Goal: Task Accomplishment & Management: Complete application form

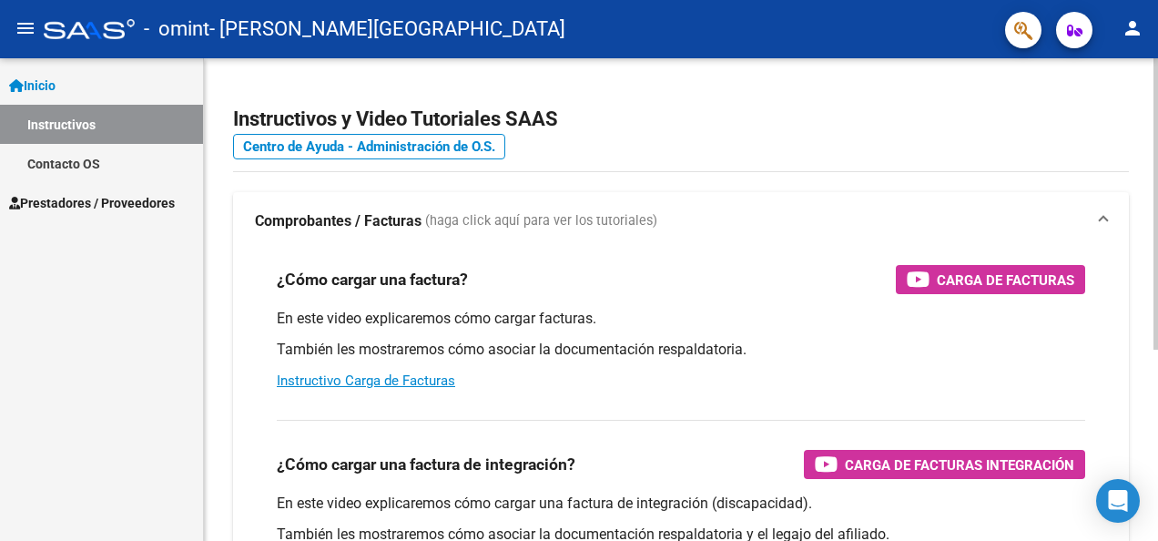
click at [1156, 120] on div at bounding box center [1156, 203] width 5 height 291
click at [1074, 33] on icon "button" at bounding box center [1074, 31] width 15 height 14
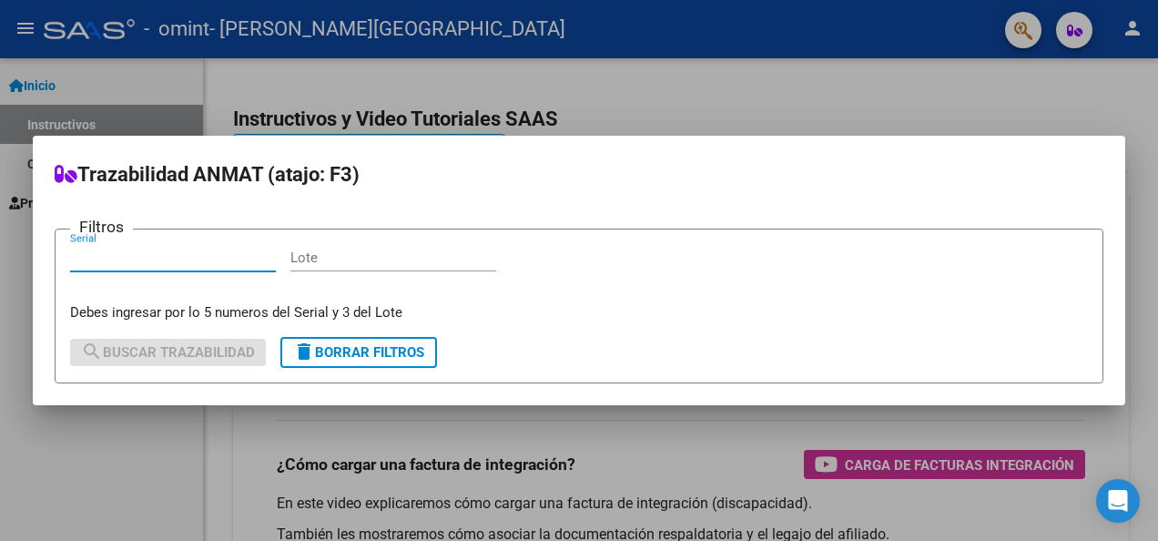
click at [991, 46] on div at bounding box center [579, 270] width 1158 height 541
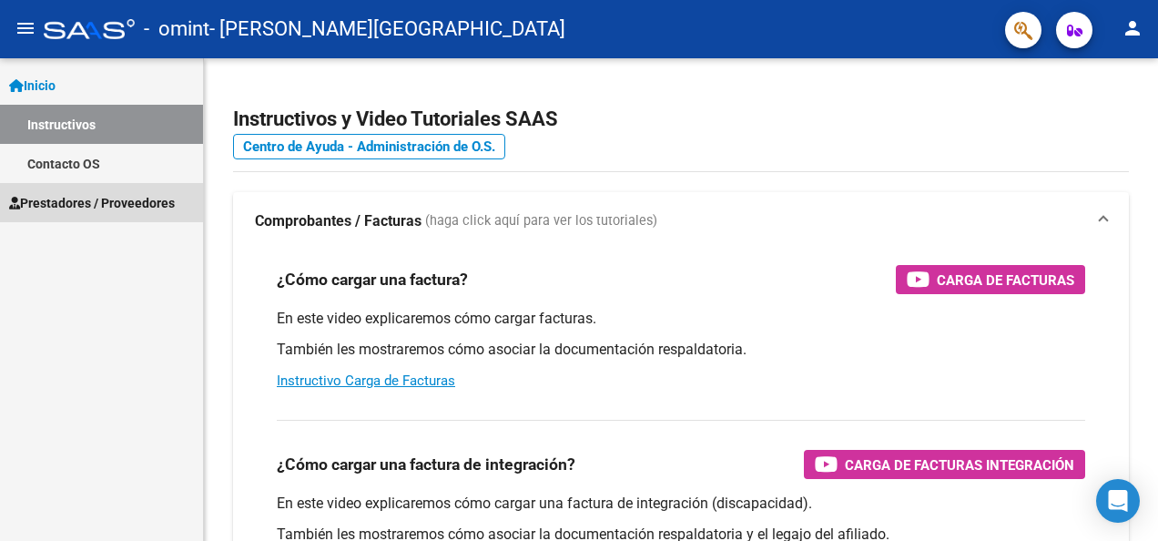
click at [73, 203] on span "Prestadores / Proveedores" at bounding box center [92, 203] width 166 height 20
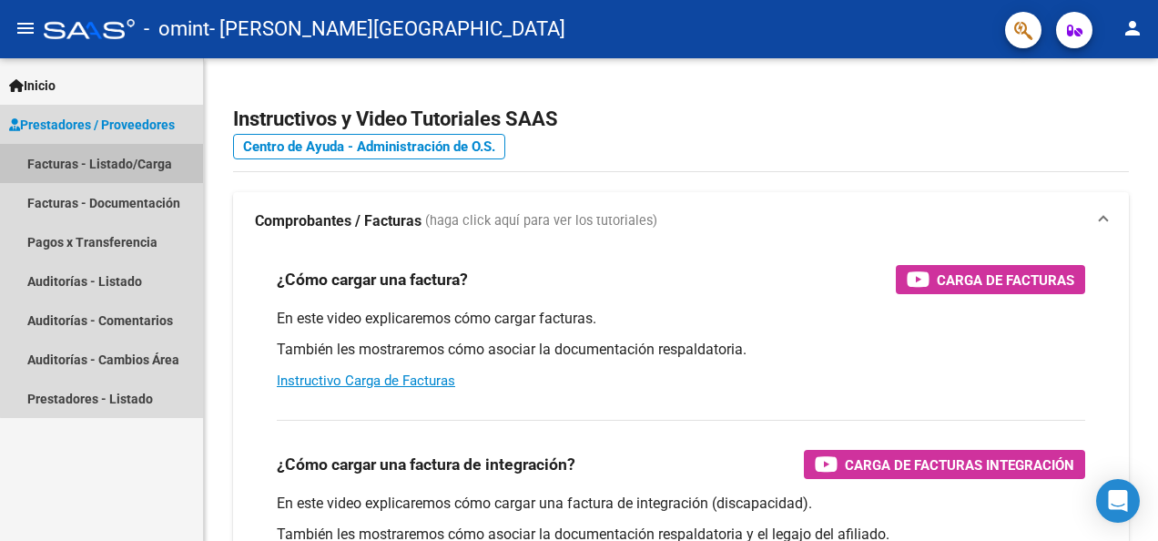
click at [160, 166] on link "Facturas - Listado/Carga" at bounding box center [101, 163] width 203 height 39
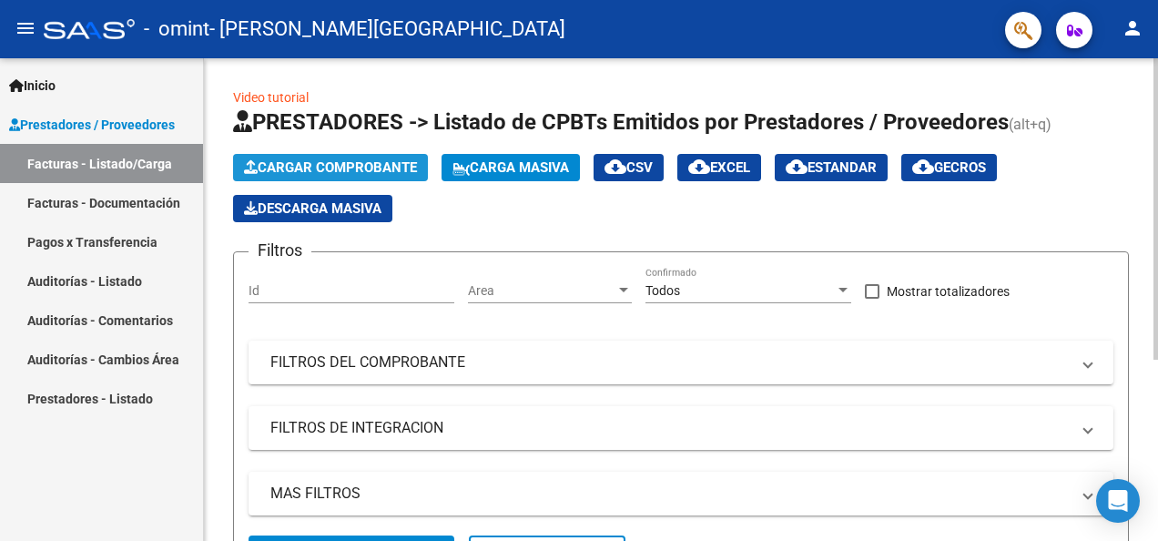
click at [343, 164] on span "Cargar Comprobante" at bounding box center [330, 167] width 173 height 16
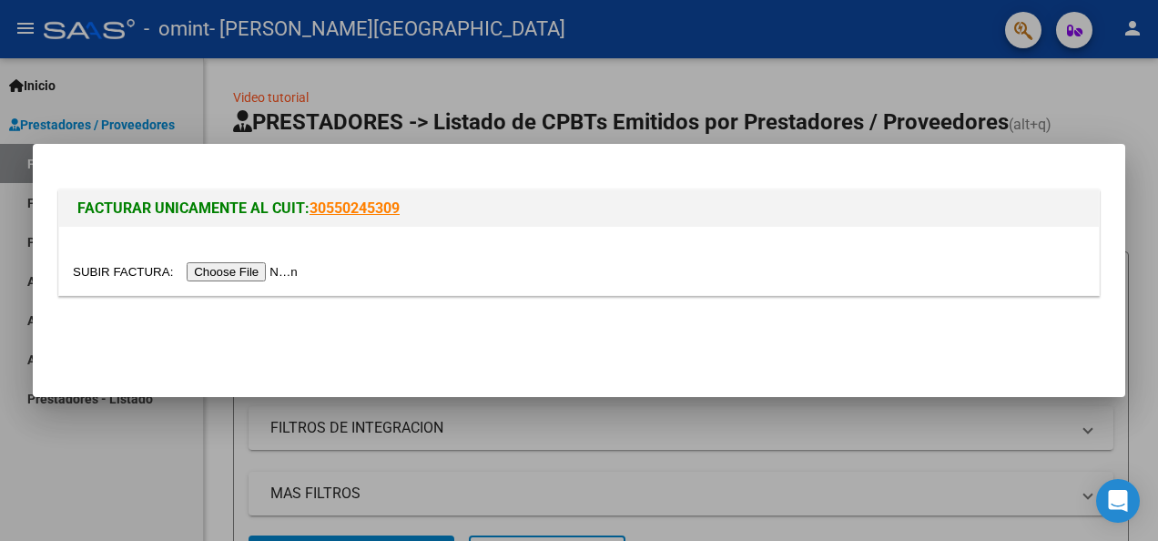
click at [213, 270] on input "file" at bounding box center [188, 271] width 230 height 19
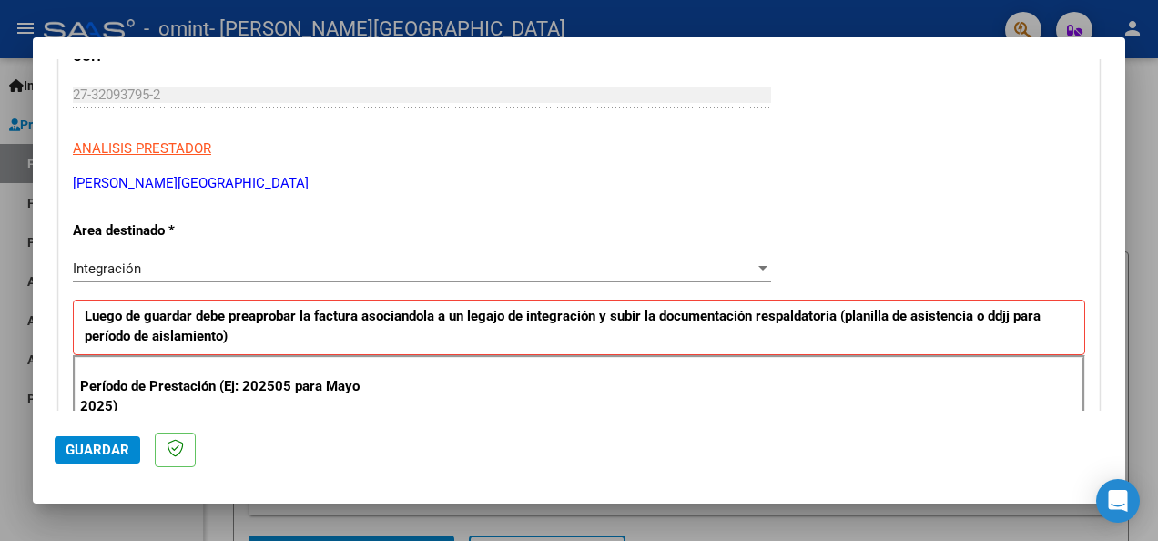
scroll to position [278, 0]
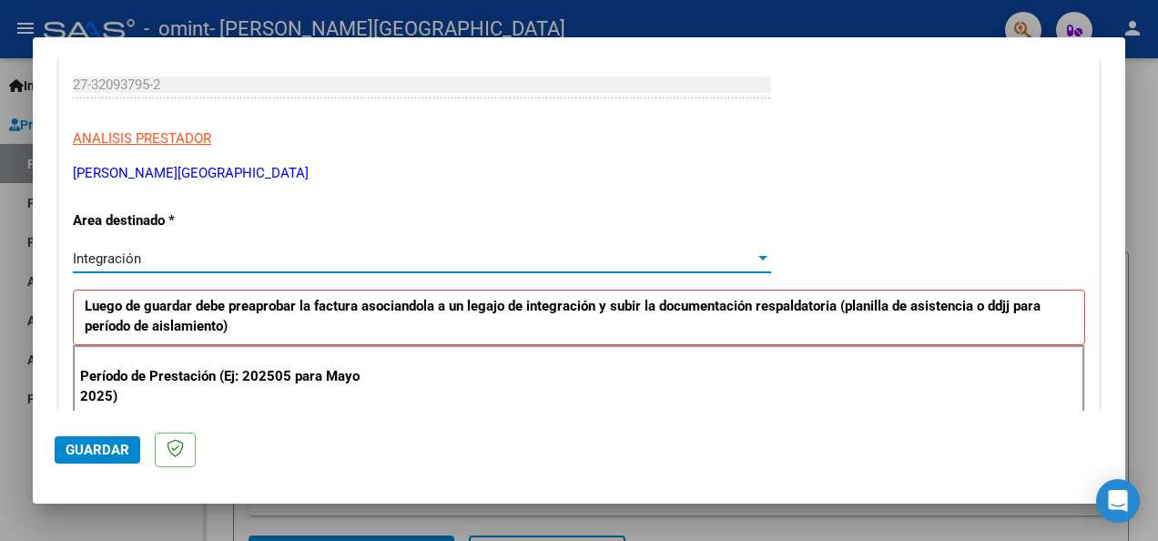
click at [758, 257] on div at bounding box center [762, 258] width 9 height 5
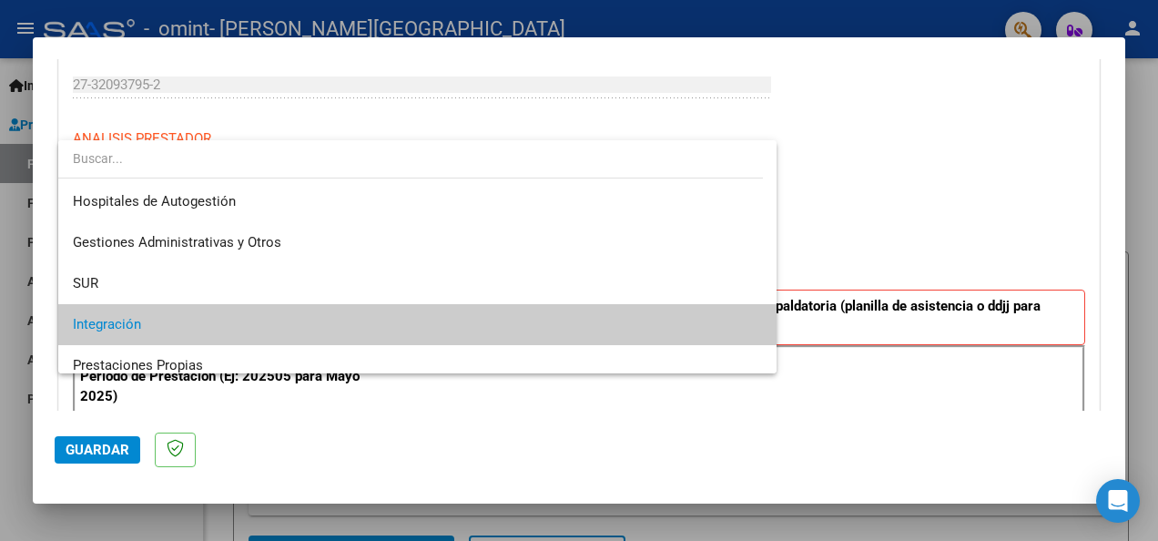
scroll to position [67, 0]
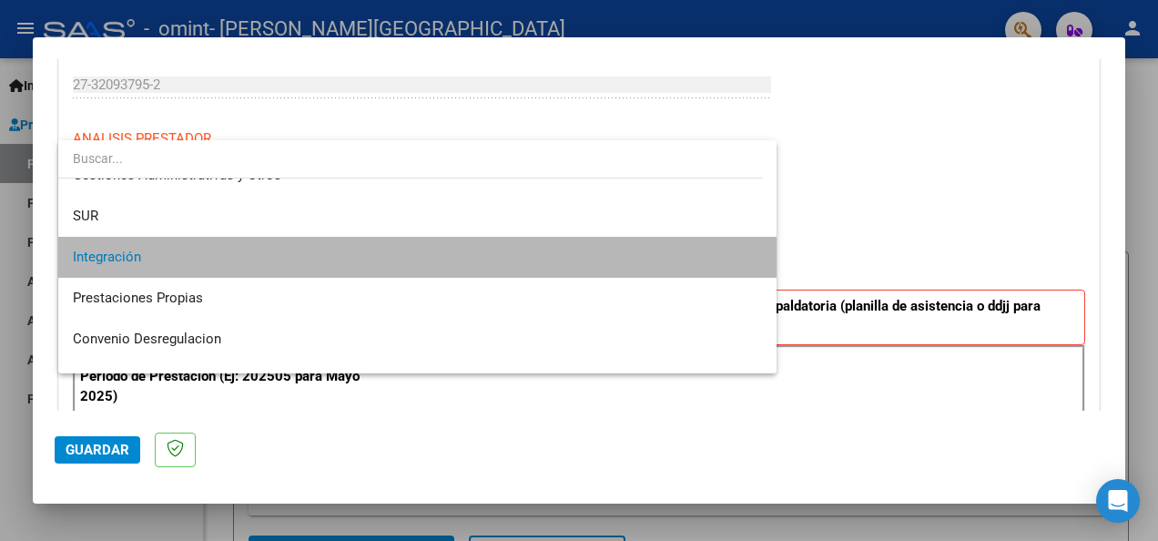
click at [648, 263] on span "Integración" at bounding box center [417, 257] width 689 height 41
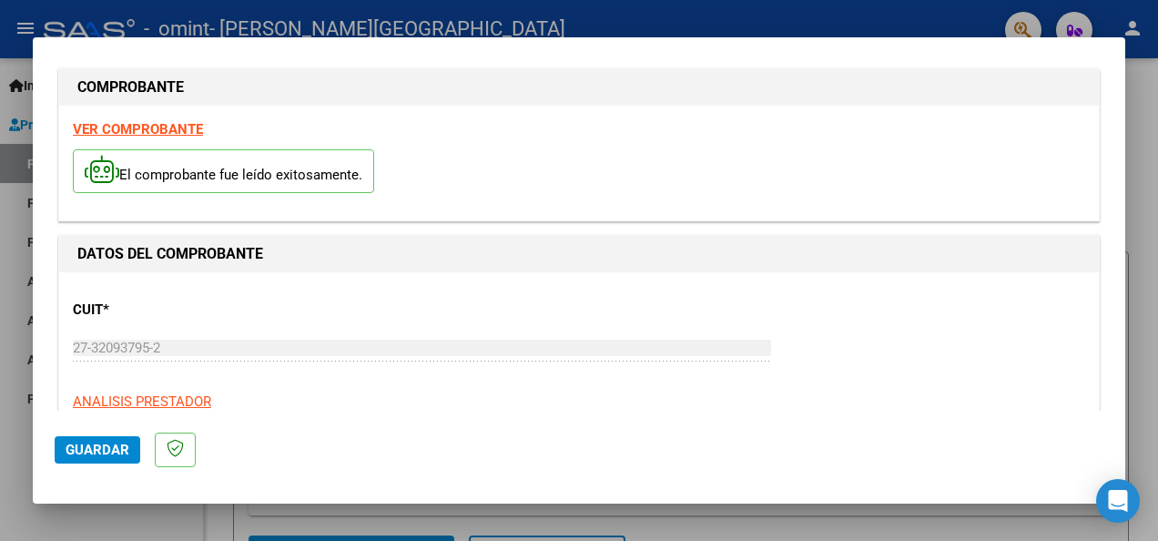
scroll to position [0, 0]
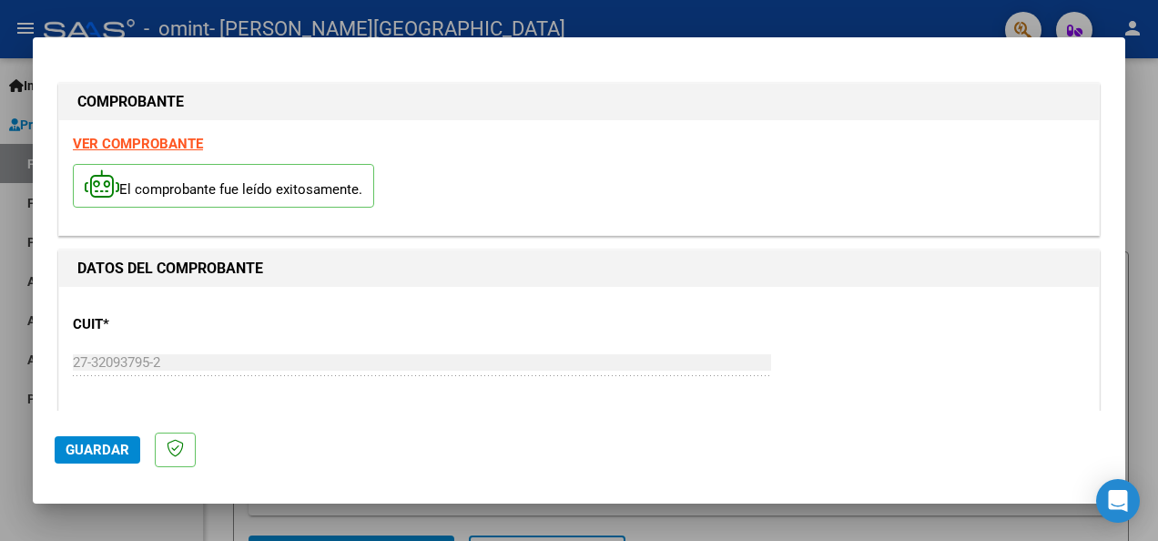
click at [166, 138] on strong "VER COMPROBANTE" at bounding box center [138, 144] width 130 height 16
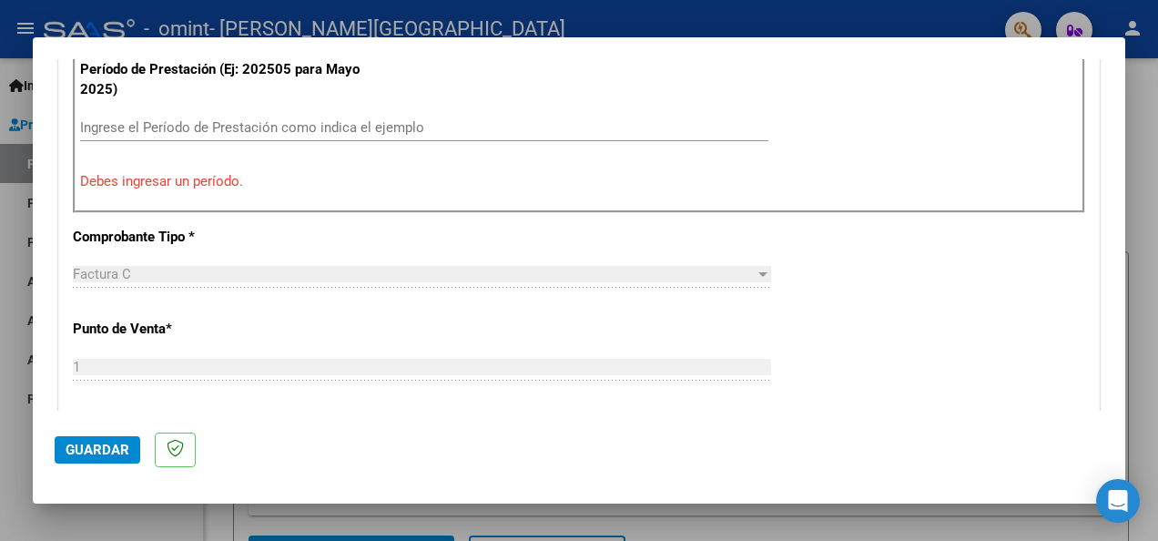
scroll to position [591, 0]
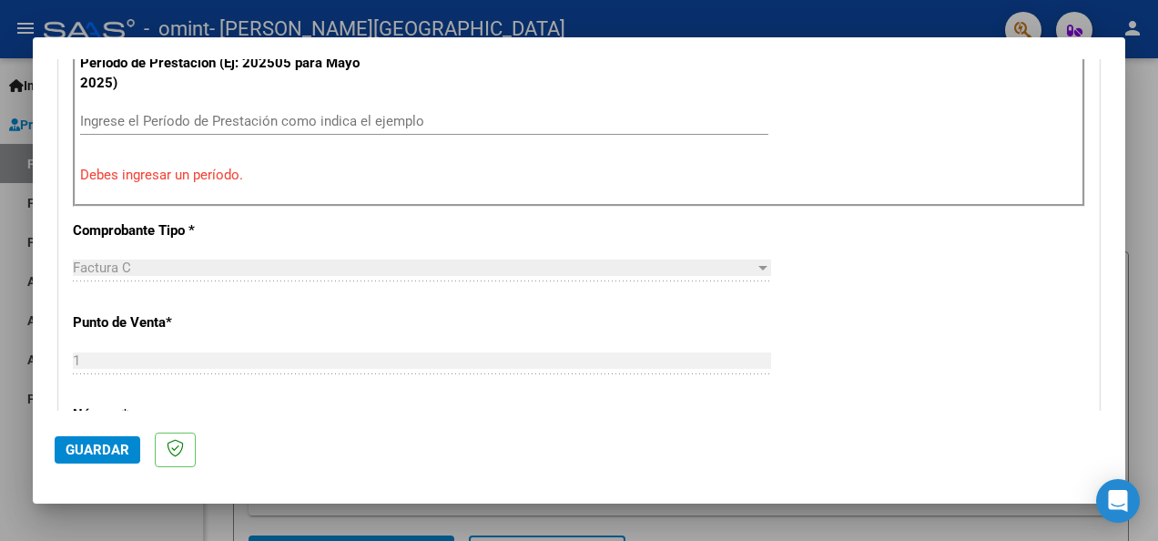
click at [742, 260] on div "Factura C" at bounding box center [414, 267] width 682 height 16
click at [165, 114] on input "Ingrese el Período de Prestación como indica el ejemplo" at bounding box center [424, 121] width 688 height 16
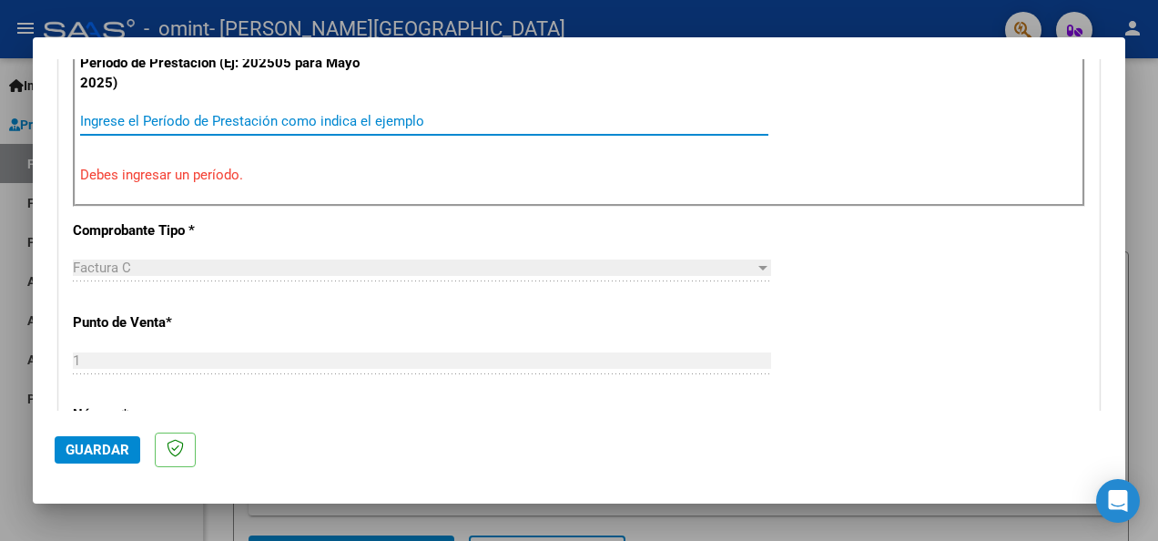
click at [141, 115] on input "Ingrese el Período de Prestación como indica el ejemplo" at bounding box center [424, 121] width 688 height 16
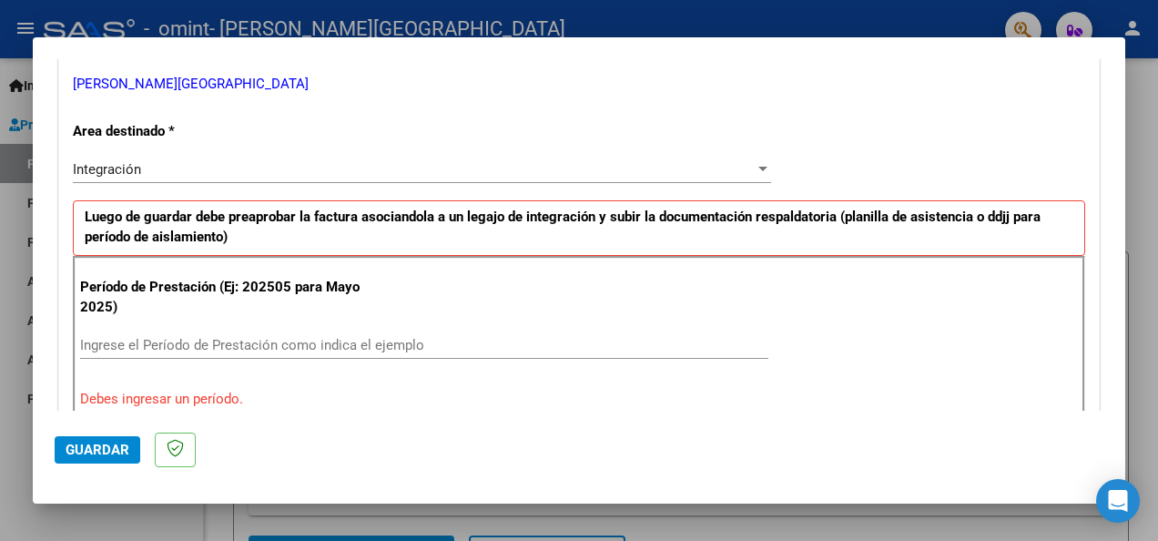
scroll to position [357, 0]
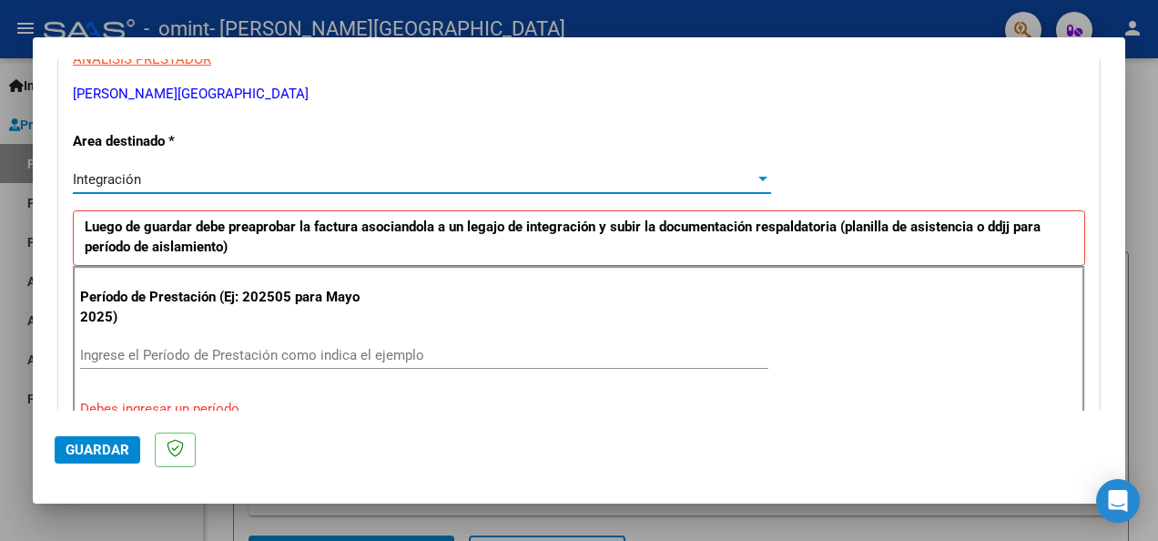
click at [755, 180] on div at bounding box center [763, 179] width 16 height 15
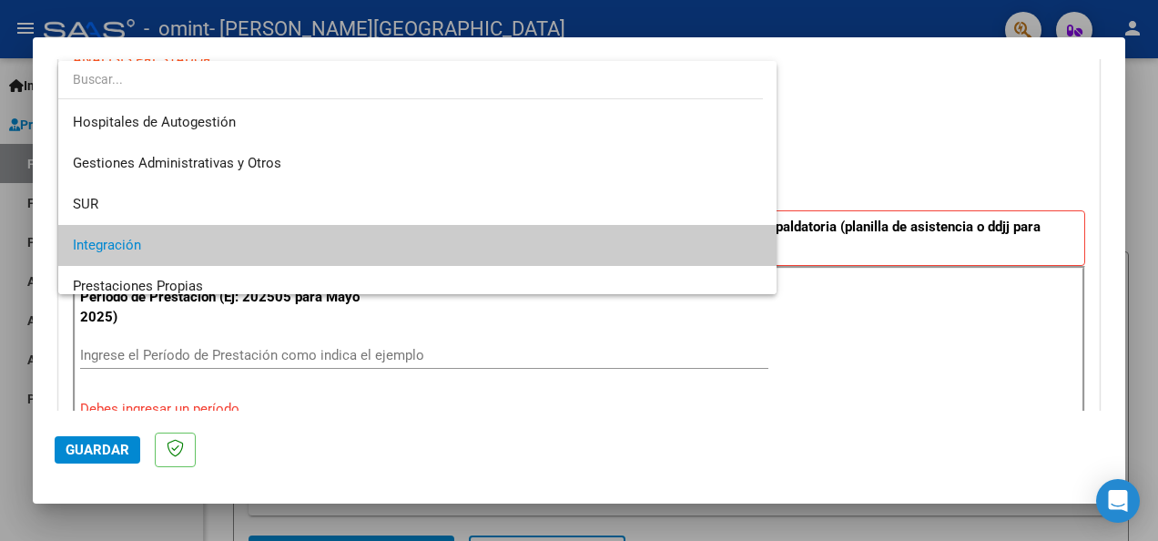
scroll to position [67, 0]
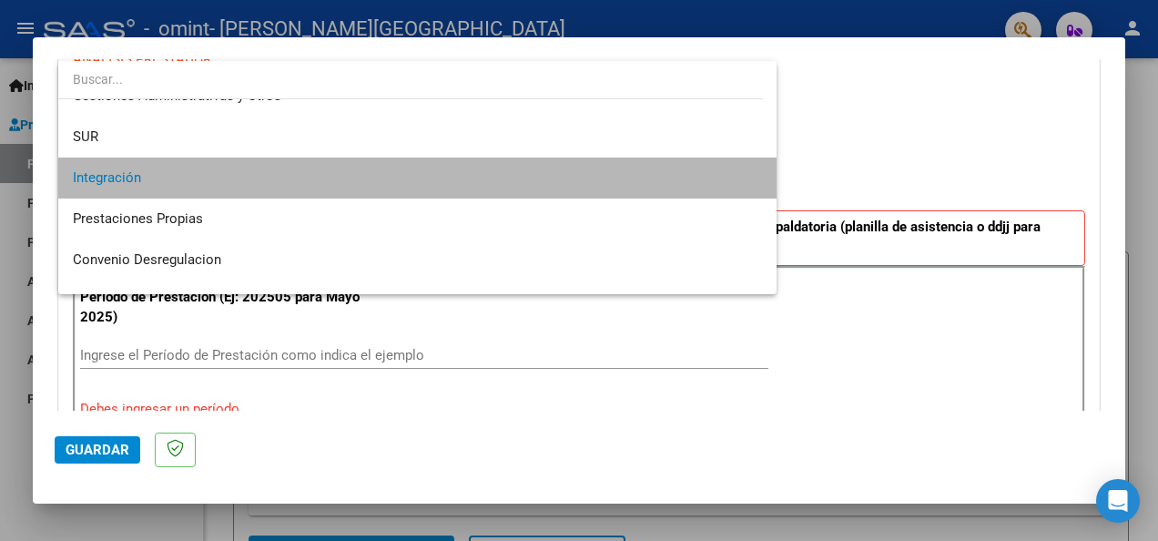
click at [752, 180] on mat-option "Integración" at bounding box center [417, 178] width 718 height 41
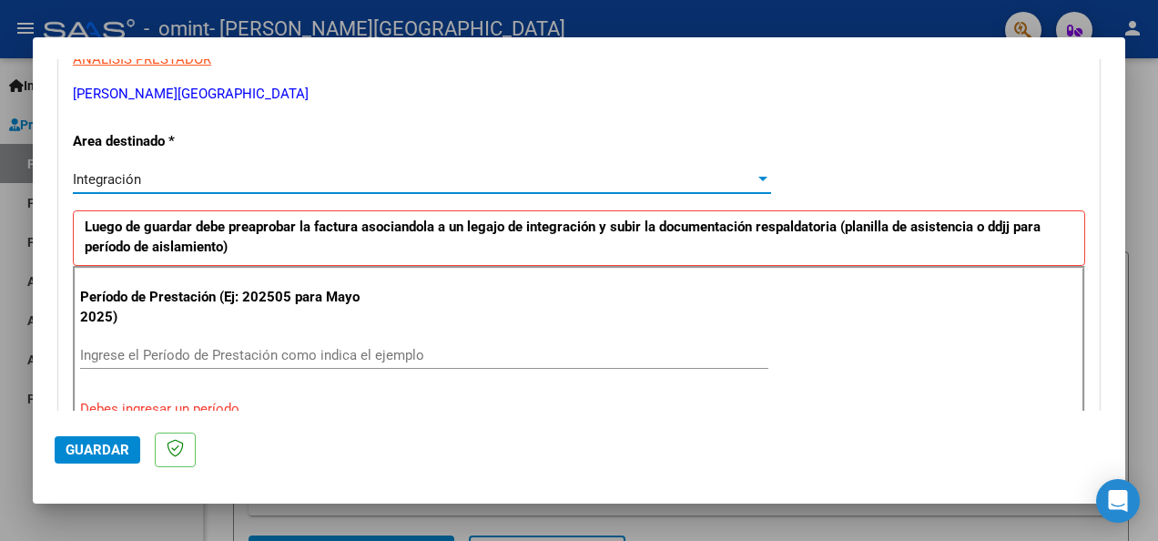
click at [377, 361] on div "Ingrese el Período de Prestación como indica el ejemplo" at bounding box center [424, 354] width 688 height 27
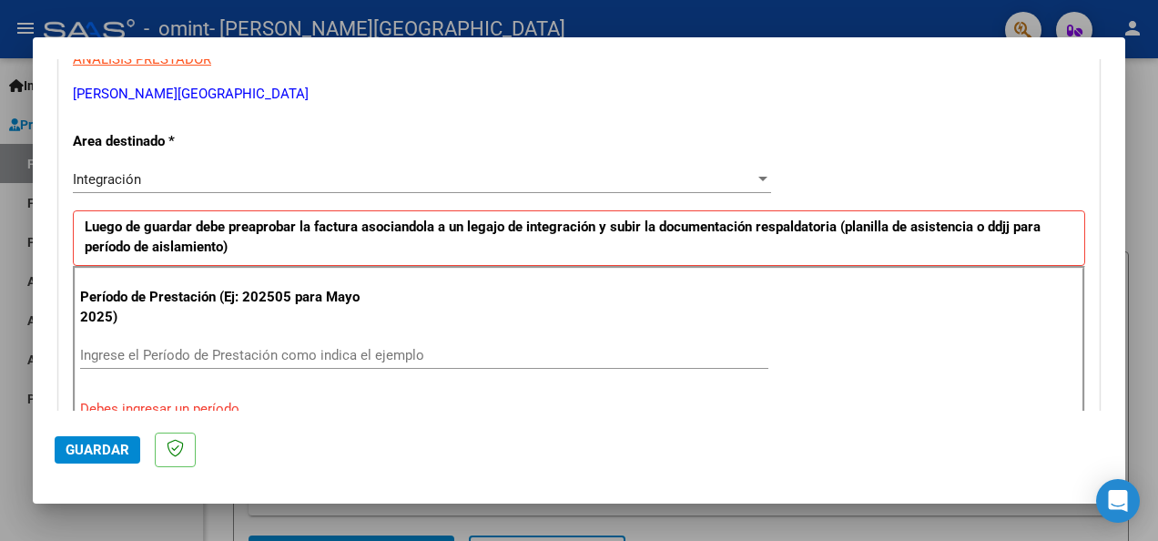
click at [280, 287] on p "Período de Prestación (Ej: 202505 para Mayo 2025)" at bounding box center [230, 307] width 300 height 41
click at [128, 406] on p "Debes ingresar un período." at bounding box center [579, 409] width 998 height 21
click at [80, 357] on input "Ingrese el Período de Prestación como indica el ejemplo" at bounding box center [424, 355] width 688 height 16
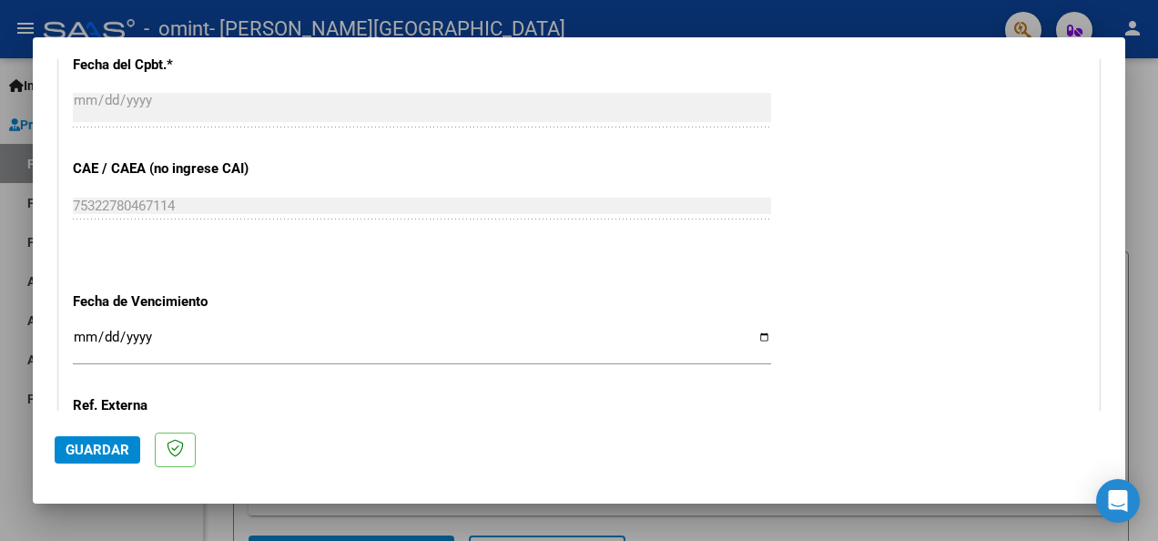
scroll to position [1122, 0]
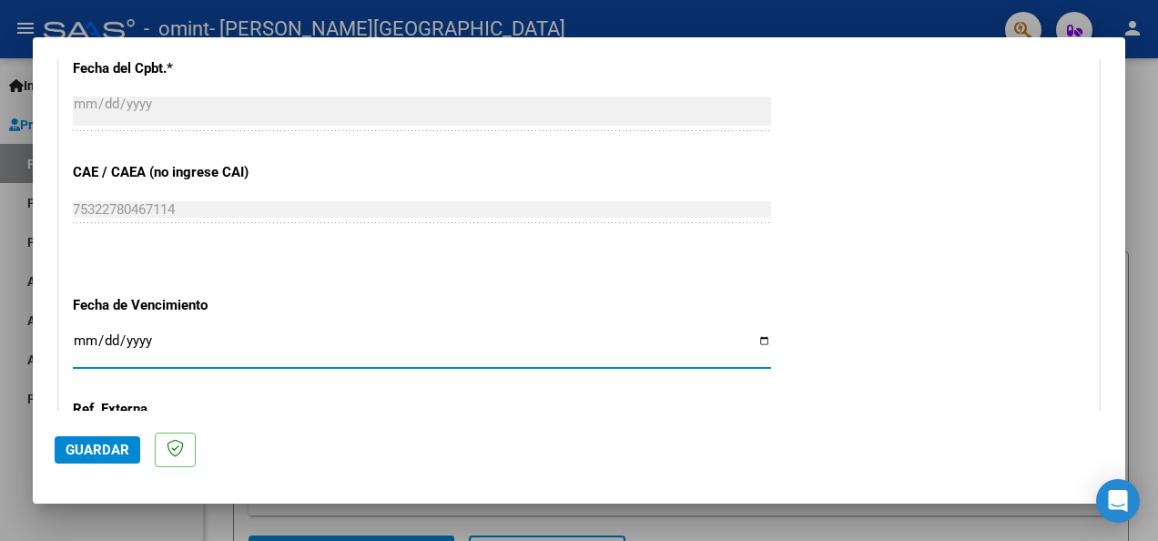
click at [750, 335] on input "Ingresar la fecha" at bounding box center [422, 347] width 698 height 29
type input "[DATE]"
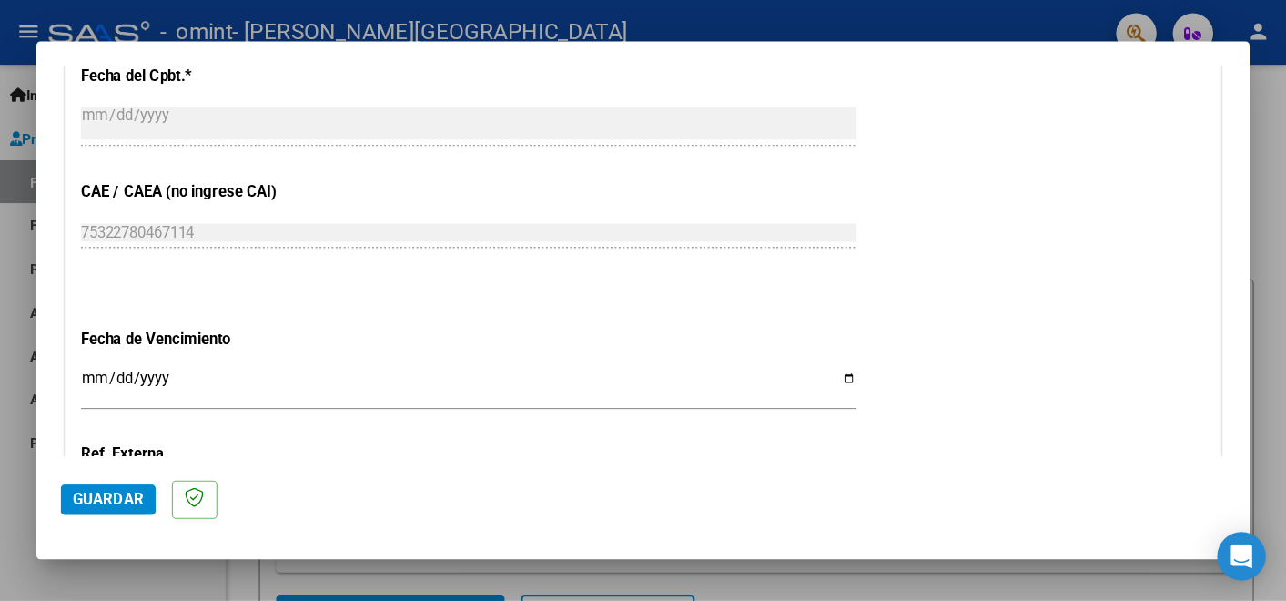
scroll to position [1349, 0]
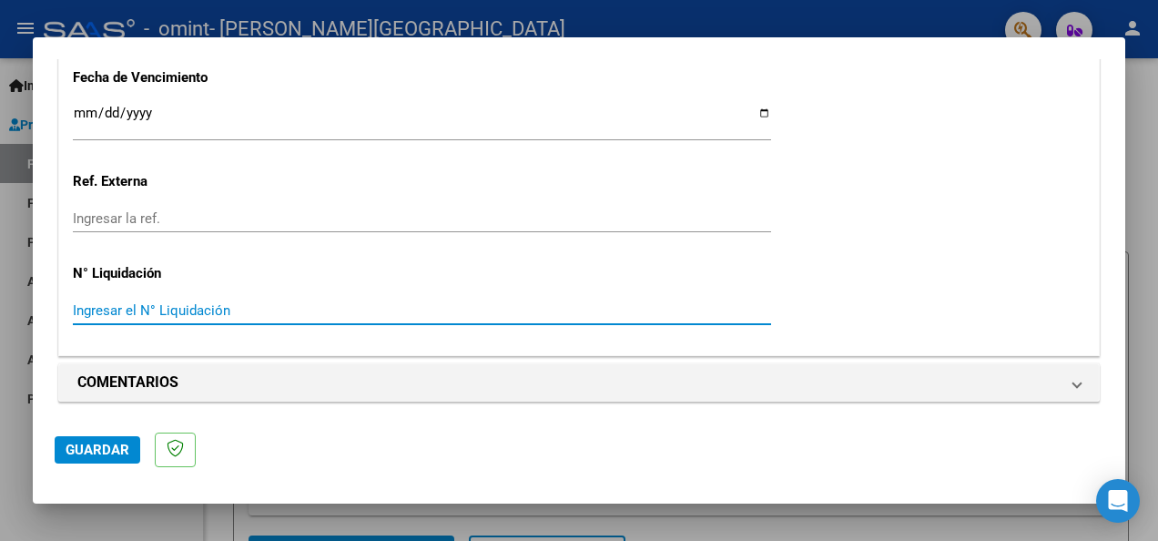
click at [98, 310] on input "Ingresar el N° Liquidación" at bounding box center [422, 310] width 698 height 16
click at [229, 304] on input "00001" at bounding box center [422, 310] width 698 height 16
type input "0"
type input "00000357"
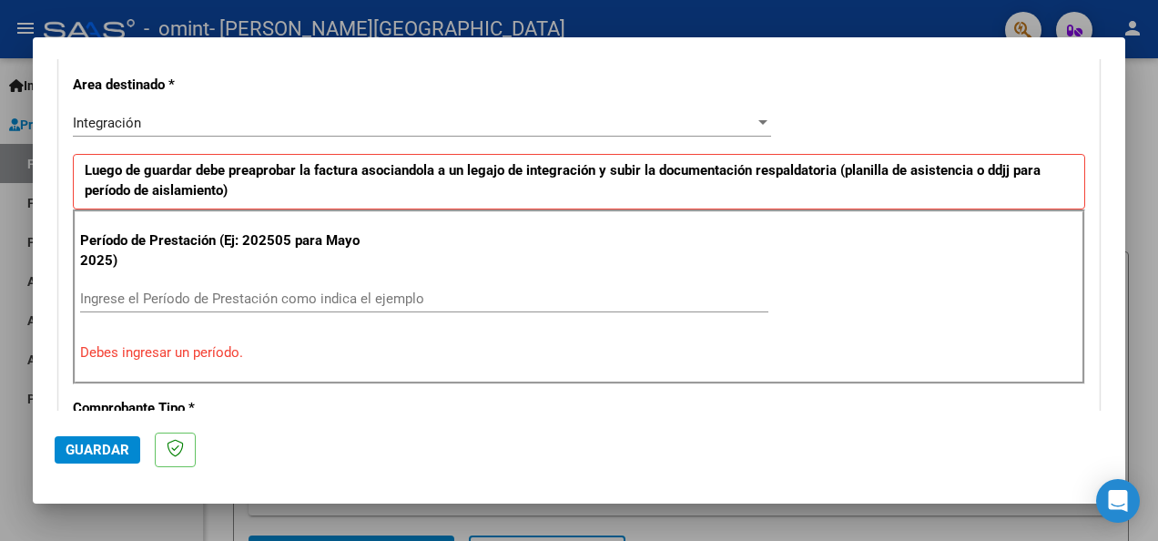
scroll to position [384, 0]
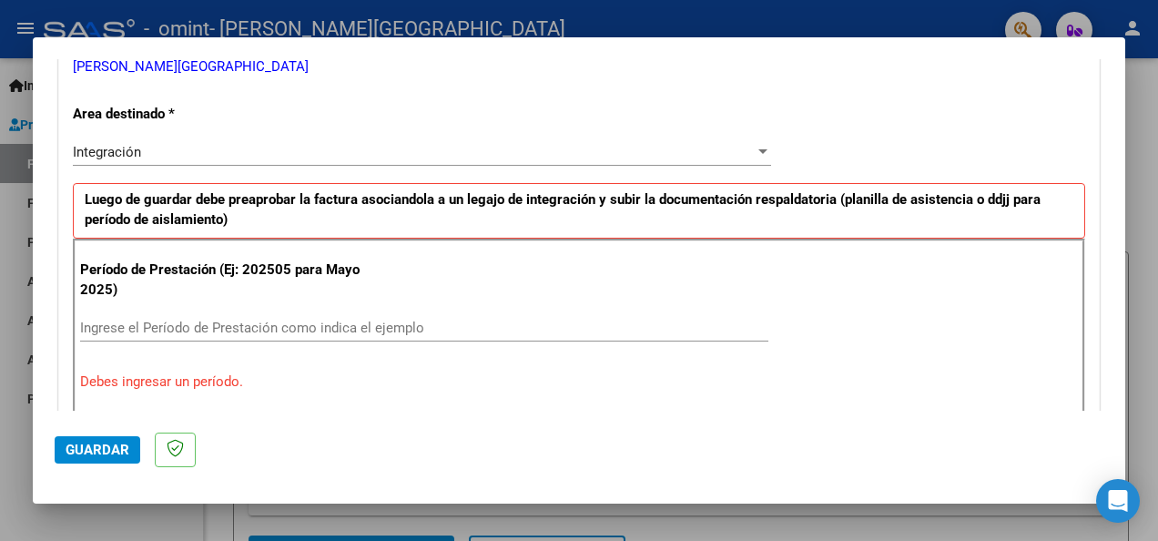
click at [103, 152] on span "Integración" at bounding box center [107, 152] width 68 height 16
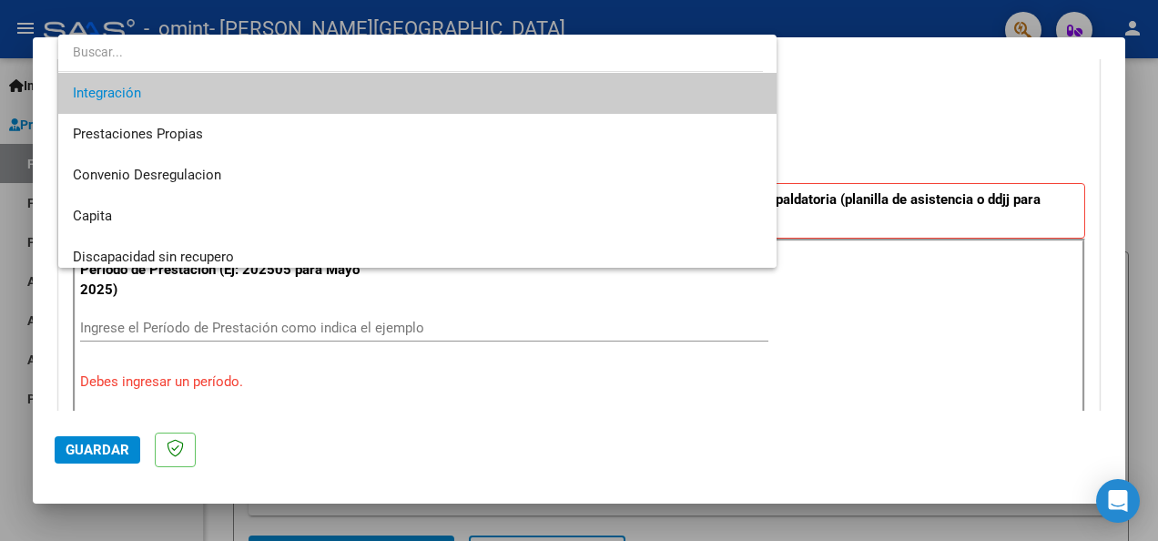
scroll to position [135, 0]
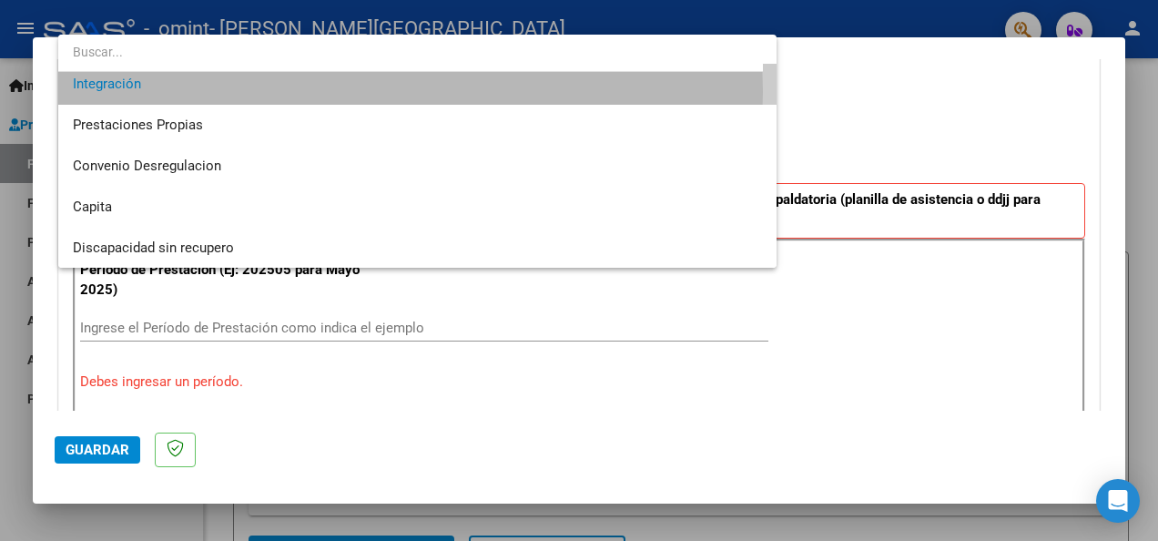
click at [227, 91] on span "Integración" at bounding box center [417, 84] width 689 height 41
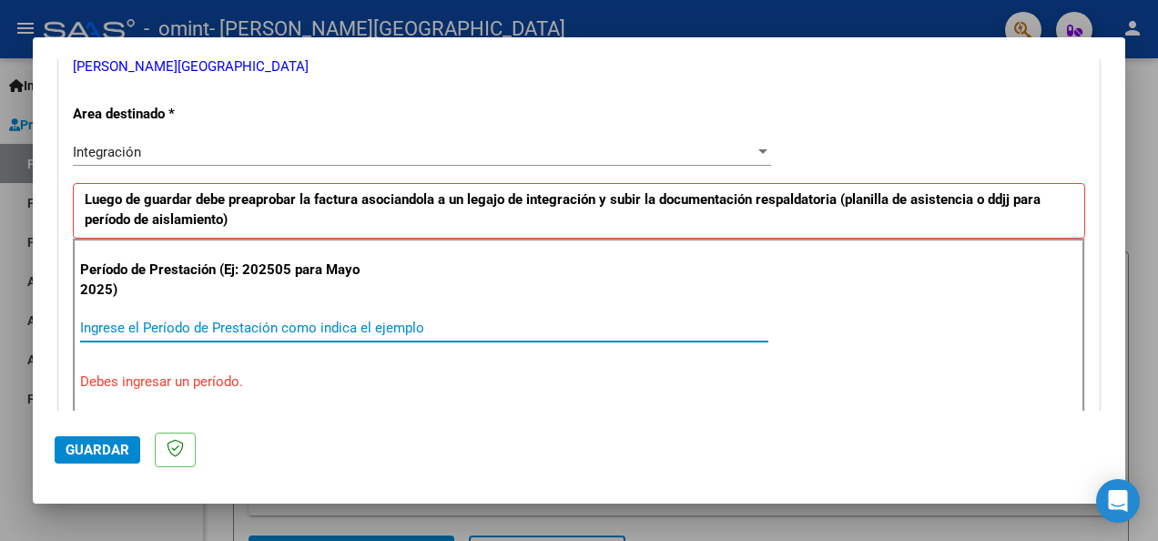
click at [121, 330] on input "Ingrese el Período de Prestación como indica el ejemplo" at bounding box center [424, 328] width 688 height 16
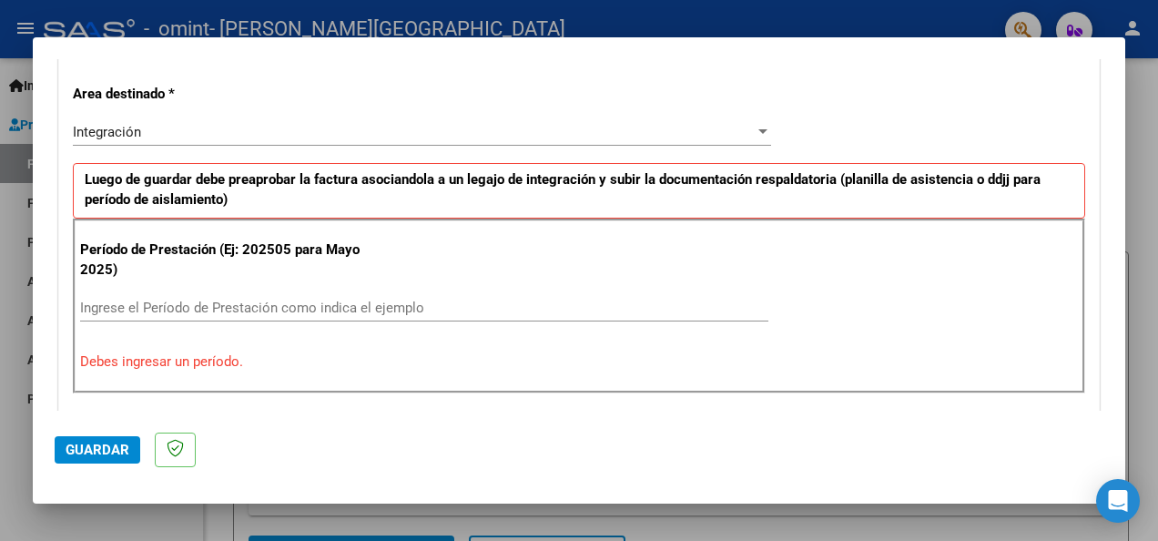
scroll to position [407, 0]
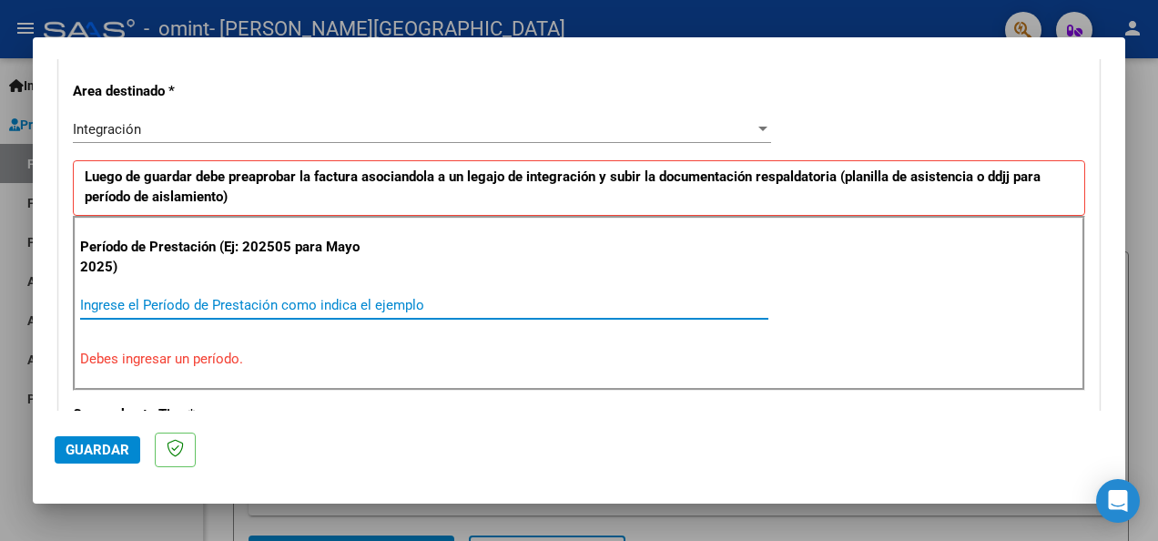
click at [175, 301] on input "Ingrese el Período de Prestación como indica el ejemplo" at bounding box center [424, 305] width 688 height 16
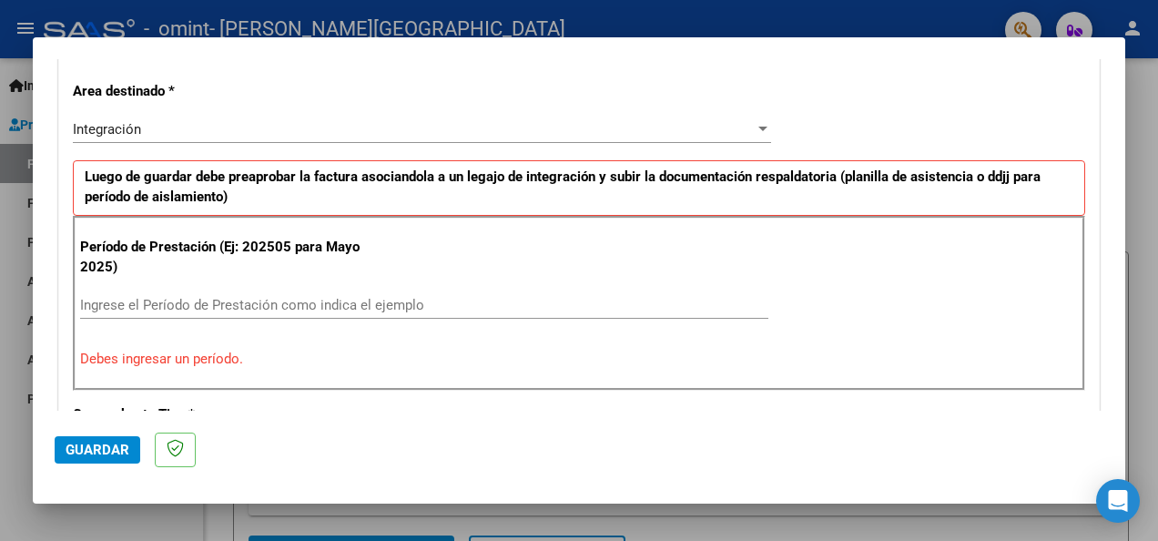
click at [166, 237] on p "Período de Prestación (Ej: 202505 para Mayo 2025)" at bounding box center [230, 257] width 300 height 41
click at [168, 184] on p "Luego de guardar debe preaprobar la factura asociandola a un legajo de integrac…" at bounding box center [579, 188] width 1012 height 56
click at [182, 361] on p "Debes ingresar un período." at bounding box center [579, 359] width 998 height 21
click at [780, 284] on div "Período de Prestación (Ej: 202505 para Mayo 2025) Ingrese el Período de Prestac…" at bounding box center [579, 303] width 1012 height 175
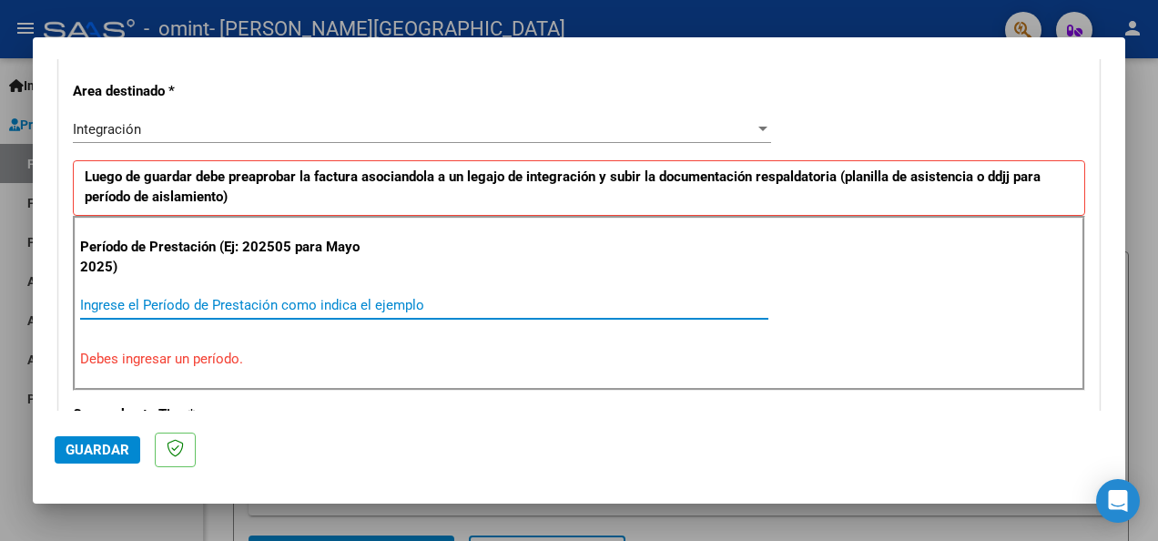
click at [371, 299] on input "Ingrese el Período de Prestación como indica el ejemplo" at bounding box center [424, 305] width 688 height 16
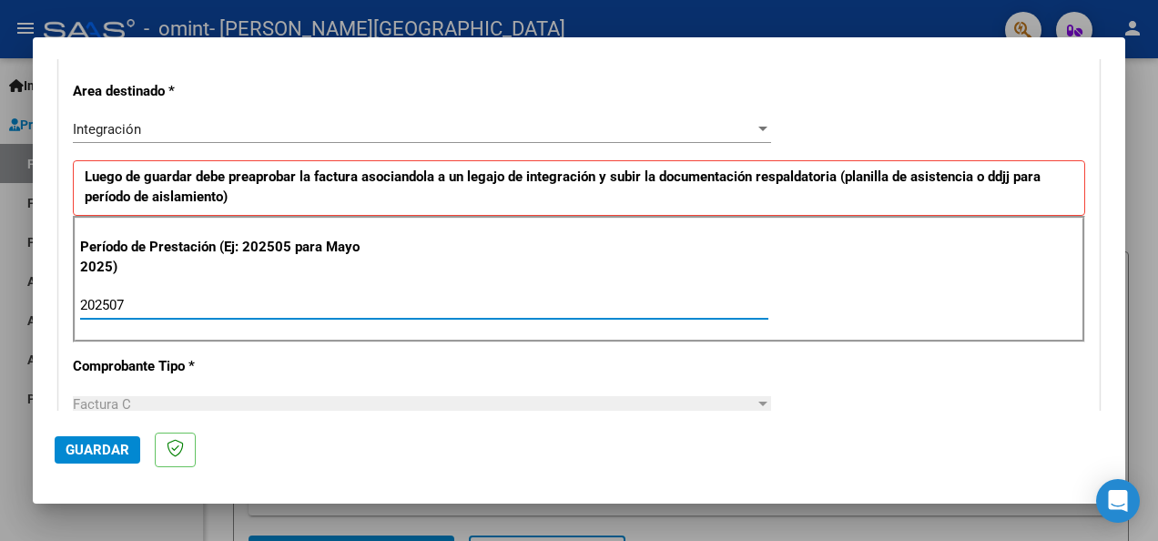
type input "202507"
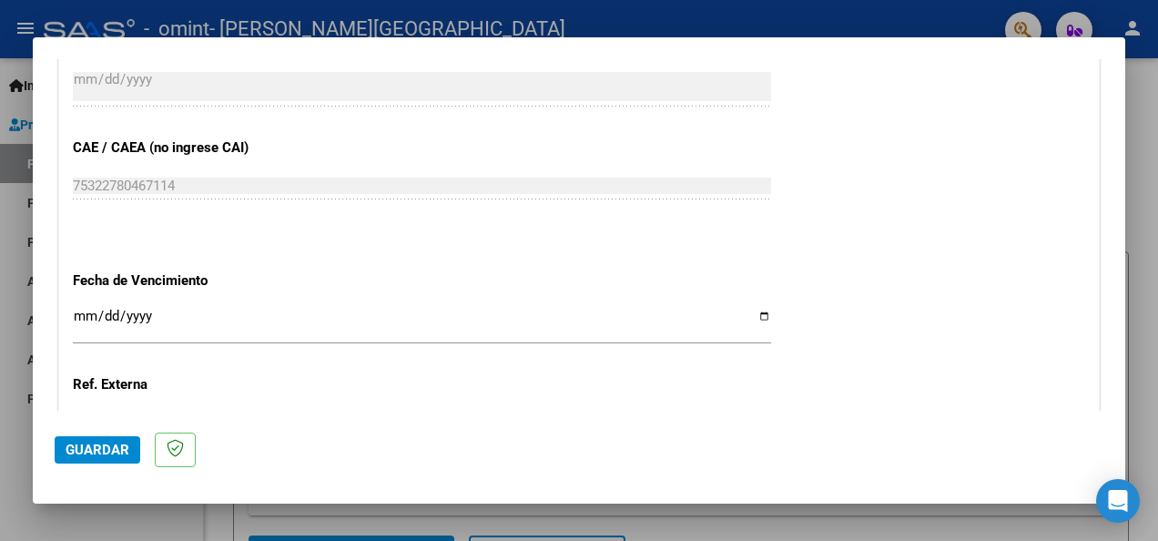
scroll to position [1301, 0]
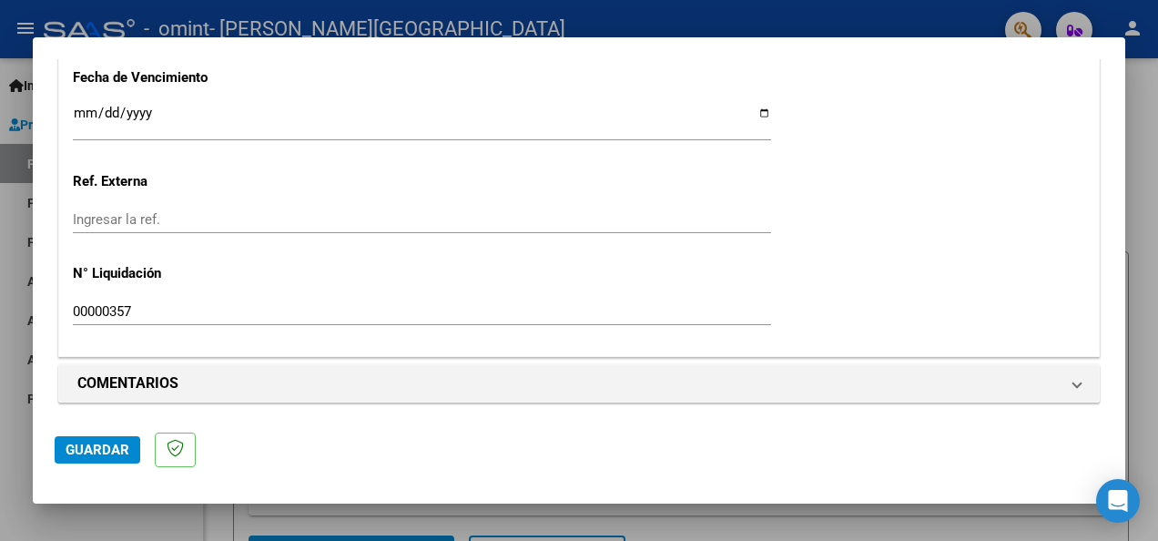
click at [110, 451] on span "Guardar" at bounding box center [98, 450] width 64 height 16
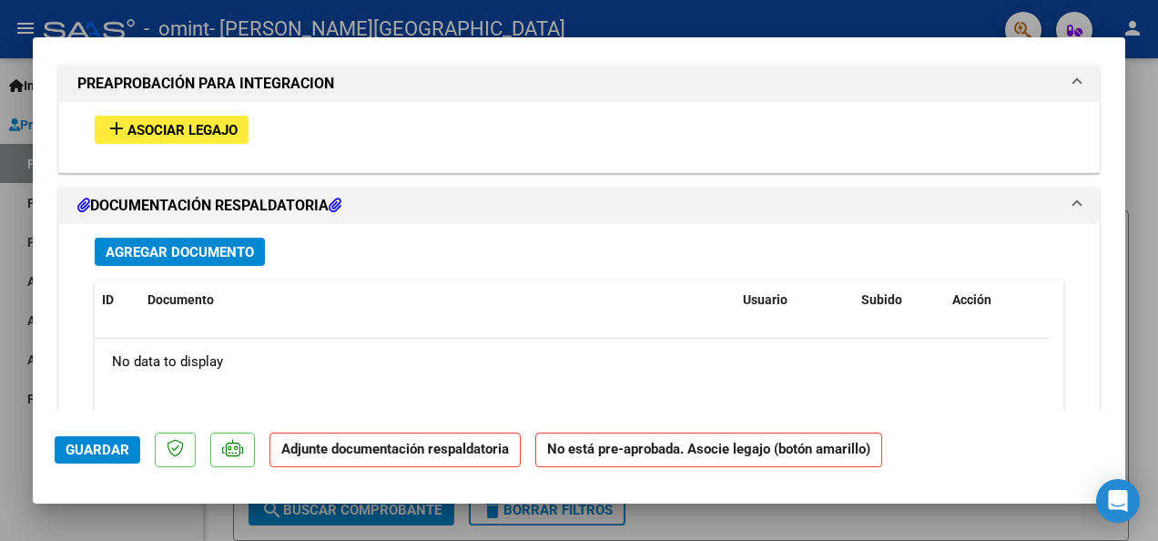
scroll to position [1845, 0]
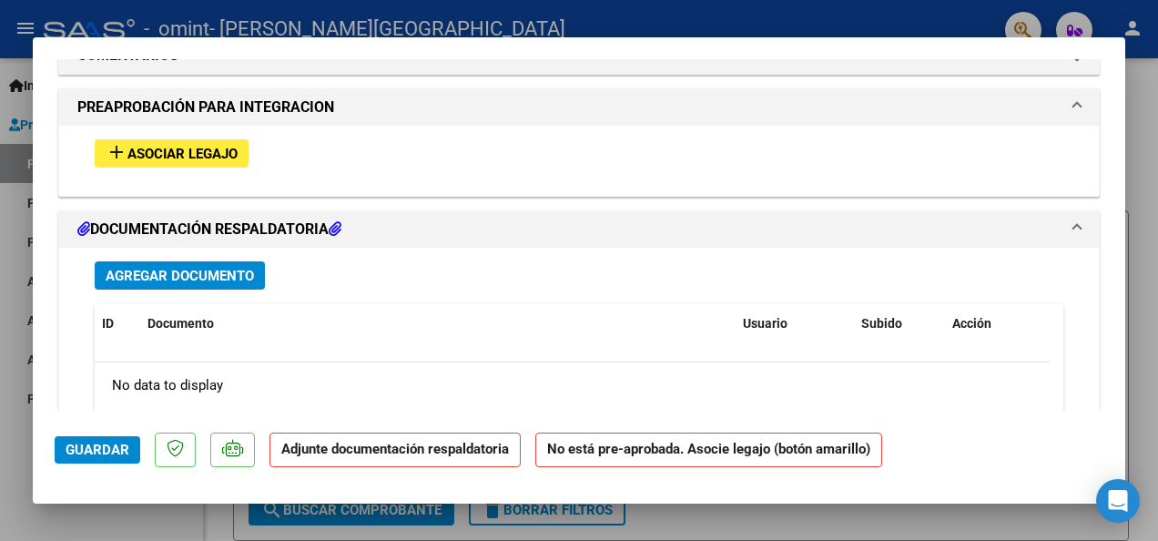
click at [341, 224] on icon at bounding box center [335, 228] width 13 height 15
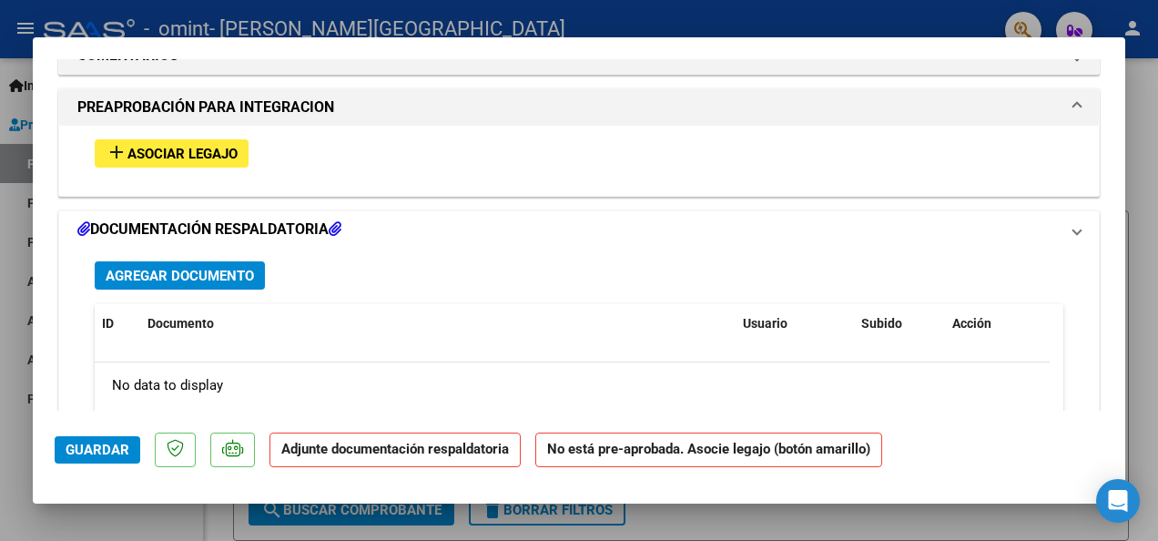
scroll to position [1690, 0]
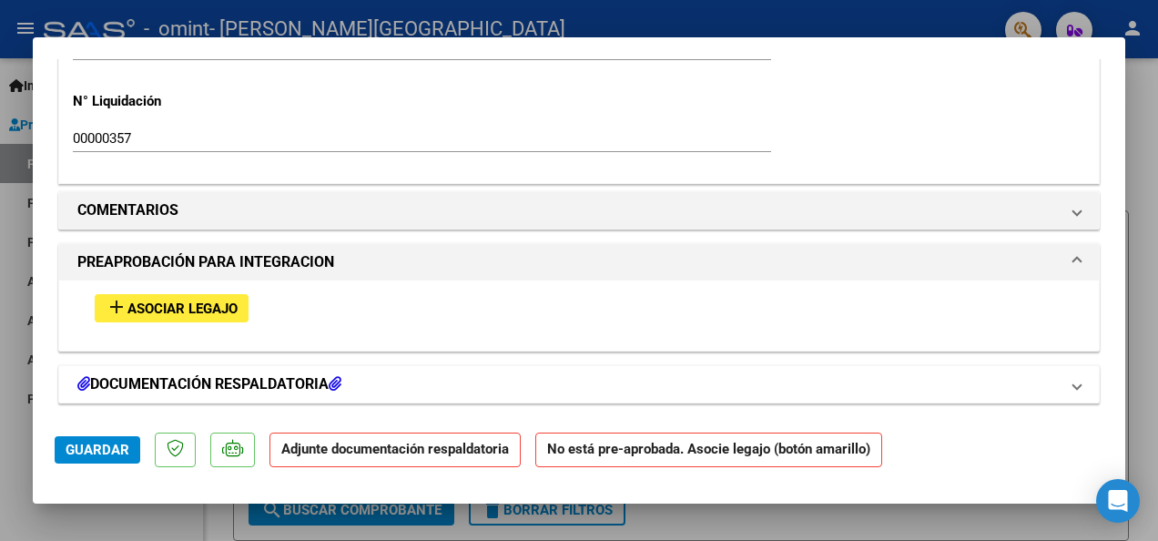
click at [164, 377] on h1 "DOCUMENTACIÓN RESPALDATORIA" at bounding box center [209, 384] width 264 height 22
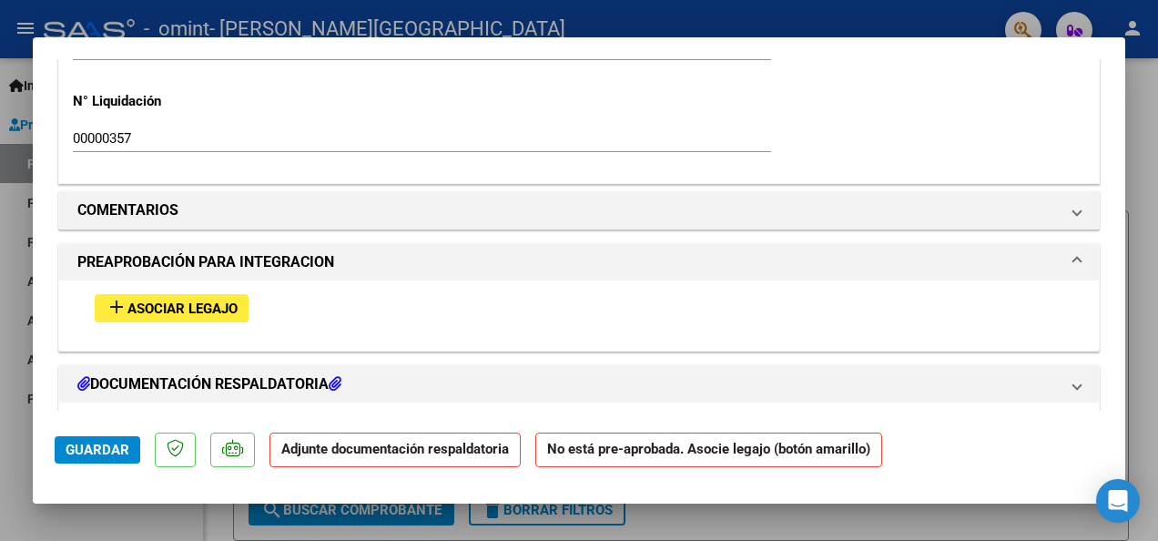
scroll to position [1845, 0]
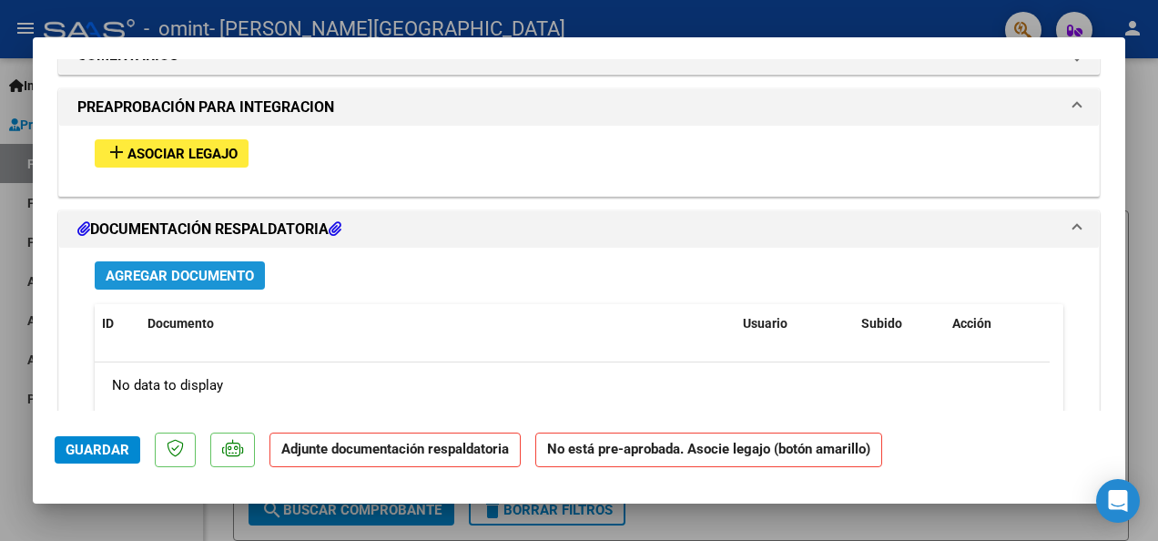
click at [146, 269] on span "Agregar Documento" at bounding box center [180, 276] width 148 height 16
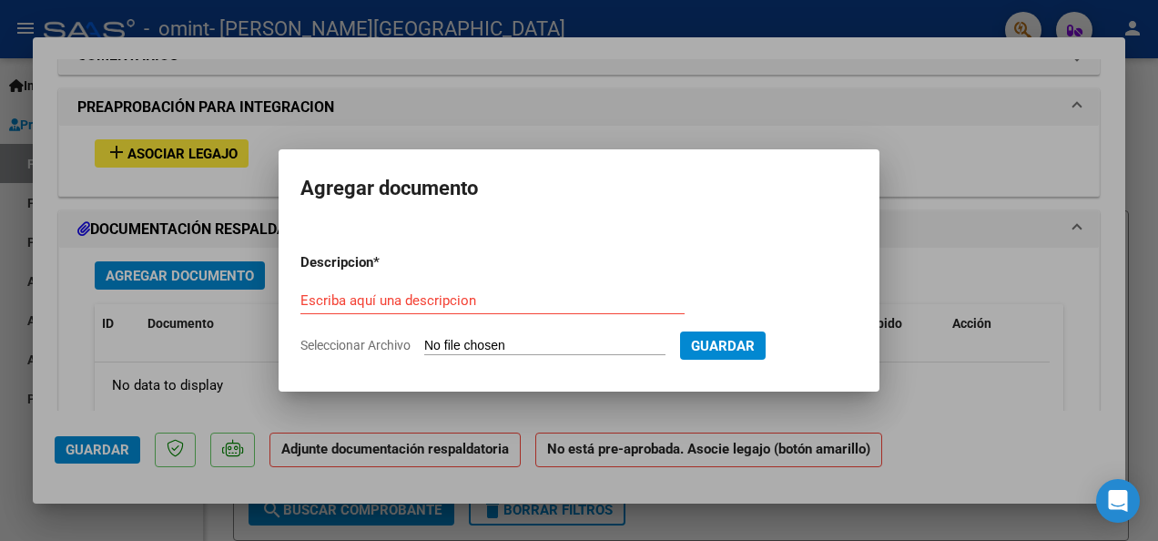
click at [358, 341] on span "Seleccionar Archivo" at bounding box center [355, 345] width 110 height 15
click at [424, 341] on input "Seleccionar Archivo" at bounding box center [544, 346] width 241 height 17
type input "C:\fakepath\JULIO.pdf"
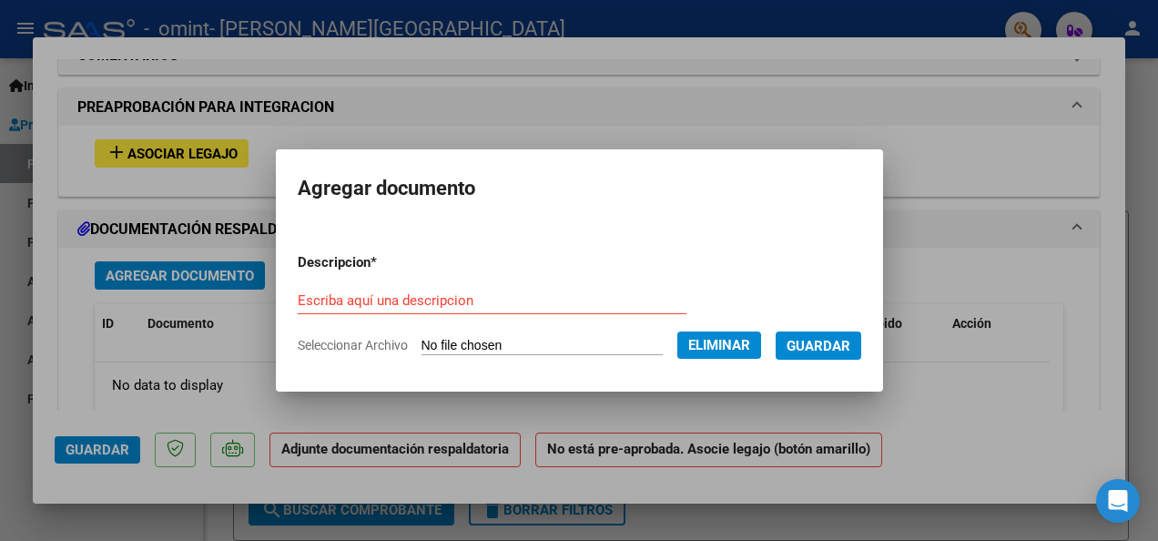
click at [304, 296] on input "Escriba aquí una descripcion" at bounding box center [492, 300] width 389 height 16
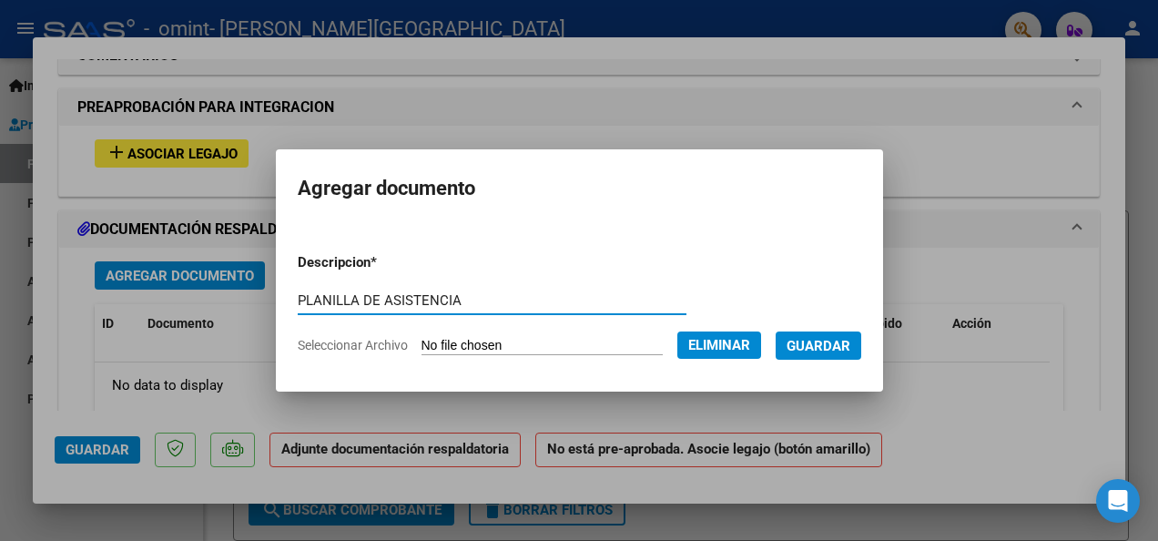
type input "PLANILLA DE ASISTENCIA"
click at [837, 337] on span "Guardar" at bounding box center [819, 345] width 64 height 16
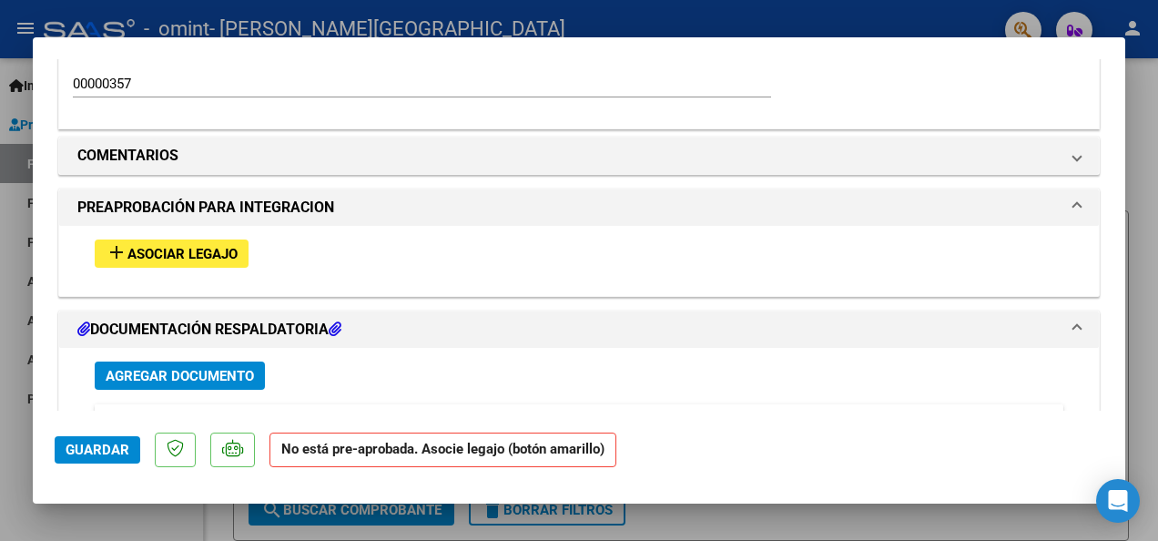
scroll to position [1774, 0]
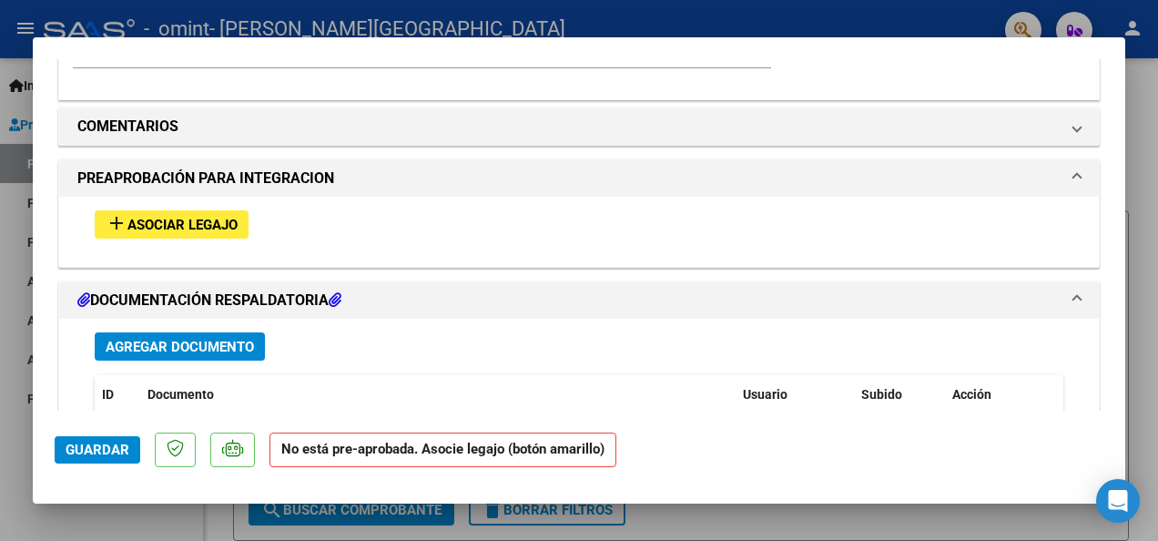
click at [168, 217] on span "Asociar Legajo" at bounding box center [182, 225] width 110 height 16
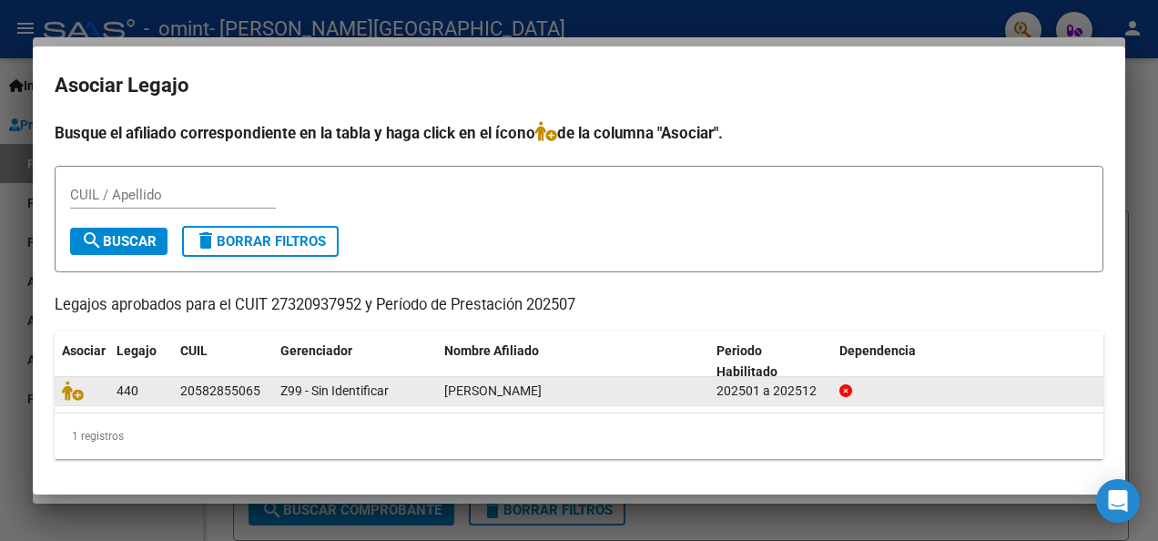
click at [493, 395] on span "[PERSON_NAME]" at bounding box center [492, 390] width 97 height 15
click at [78, 386] on icon at bounding box center [73, 391] width 22 height 20
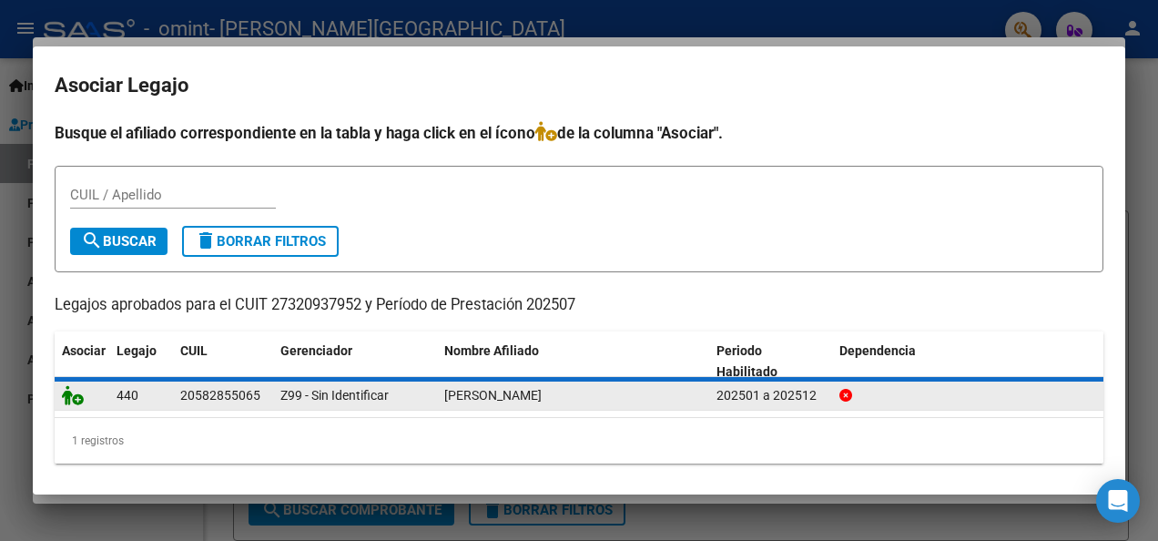
scroll to position [1821, 0]
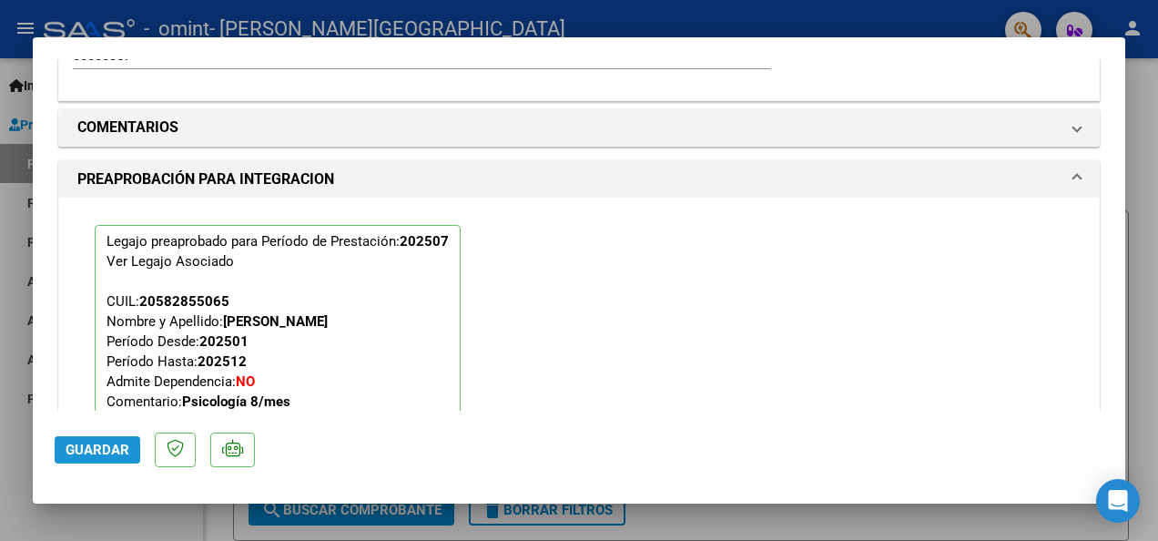
click at [88, 450] on span "Guardar" at bounding box center [98, 450] width 64 height 16
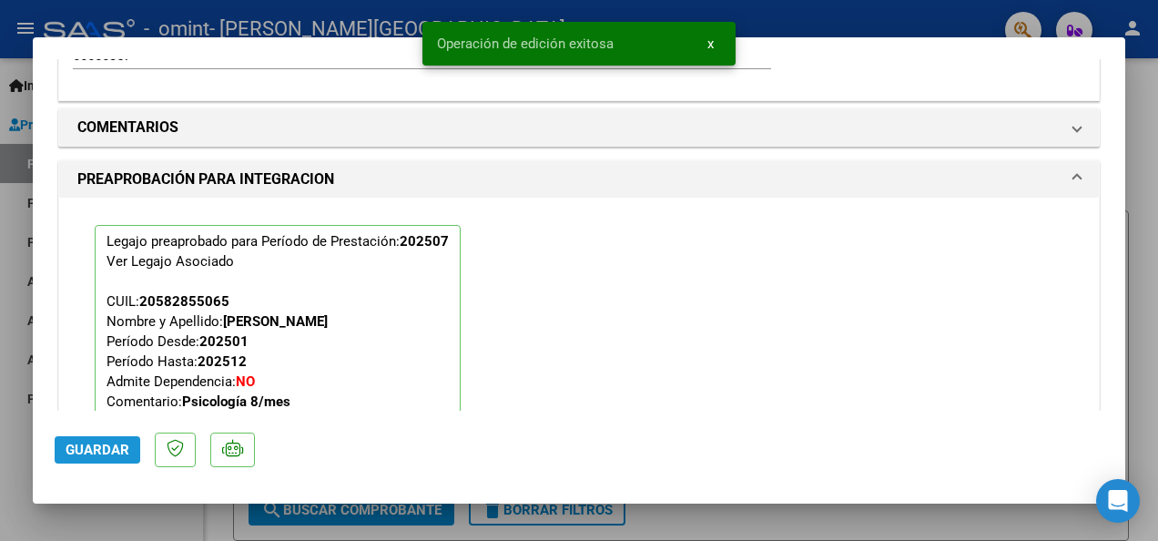
click at [88, 450] on span "Guardar" at bounding box center [98, 450] width 64 height 16
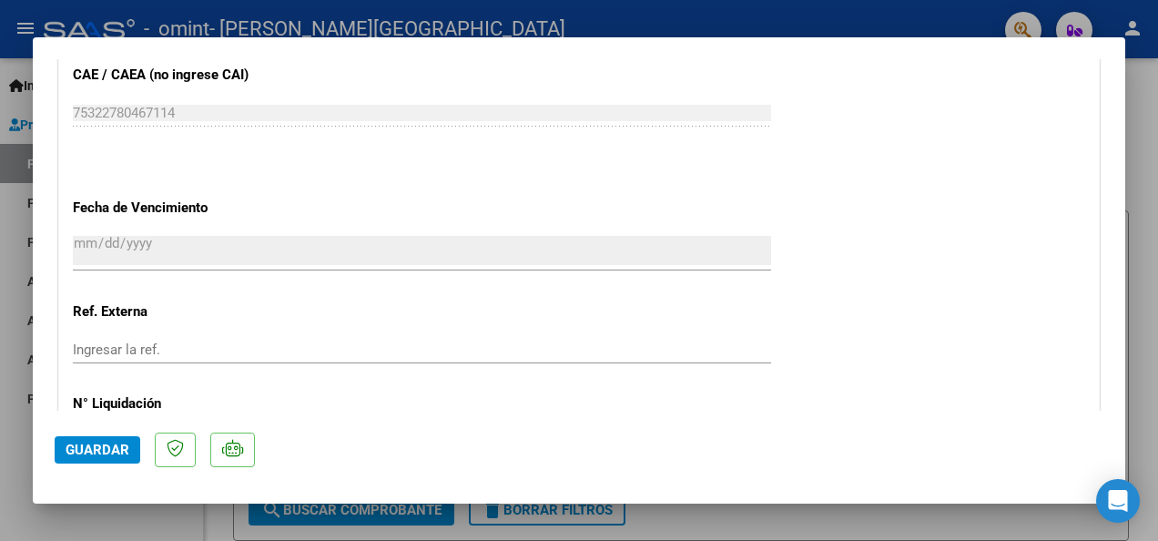
scroll to position [2345, 0]
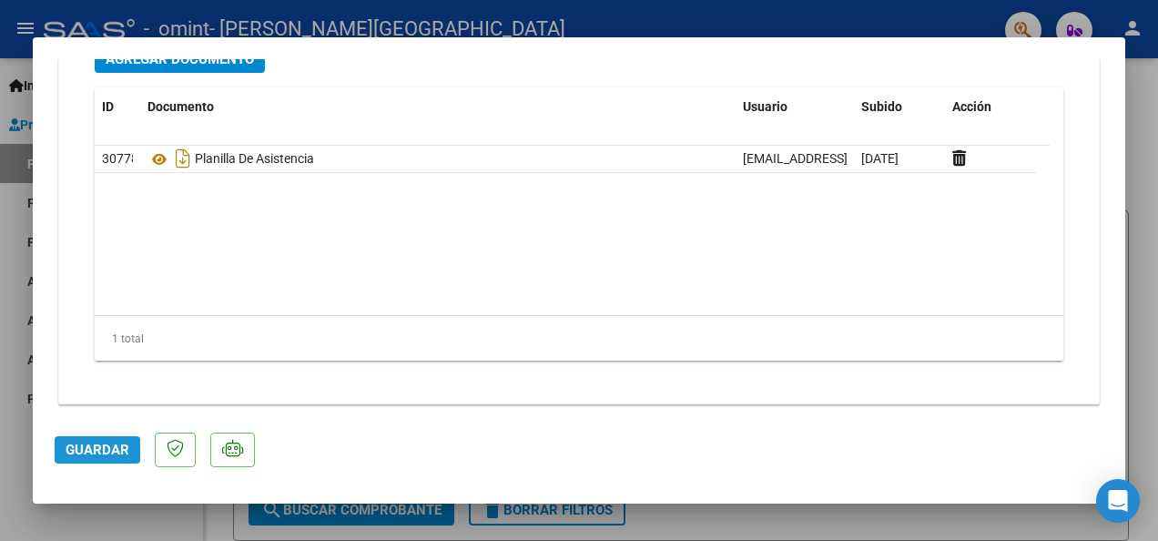
click at [96, 453] on span "Guardar" at bounding box center [98, 450] width 64 height 16
click at [92, 452] on span "Guardar" at bounding box center [98, 450] width 64 height 16
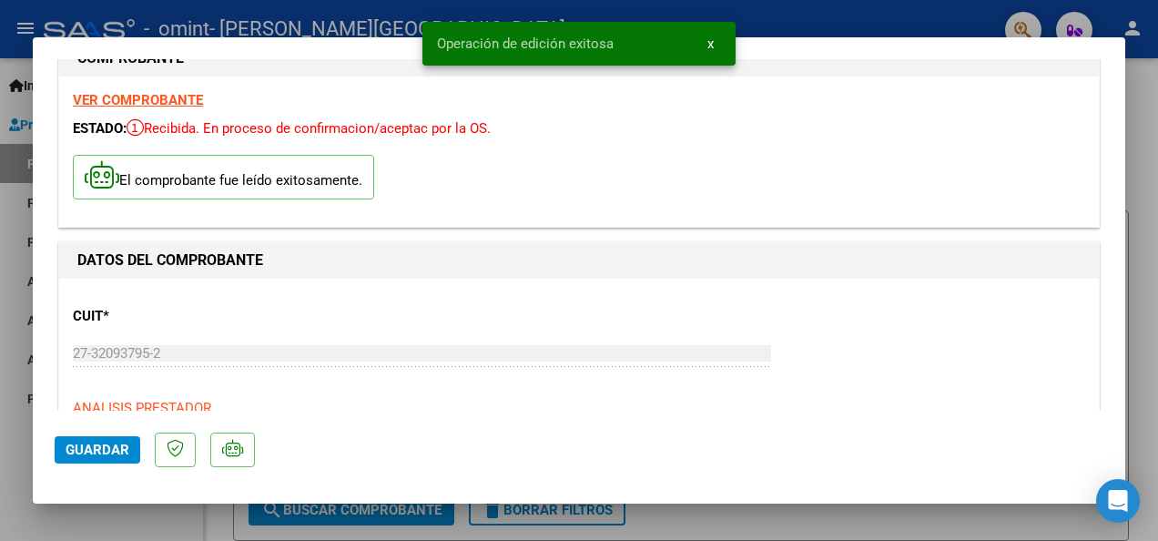
scroll to position [0, 0]
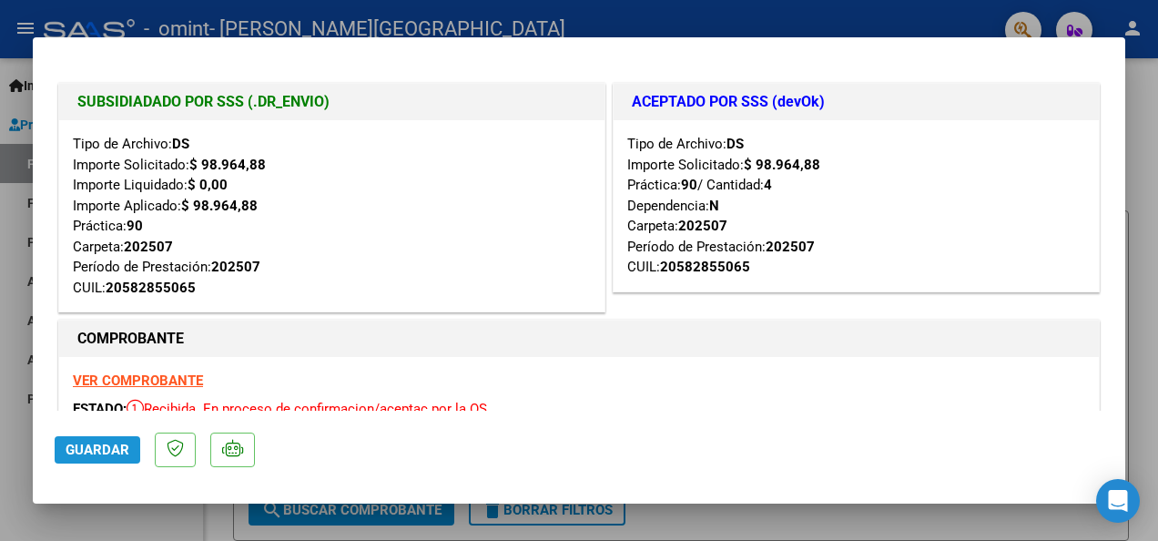
click at [103, 457] on span "Guardar" at bounding box center [98, 450] width 64 height 16
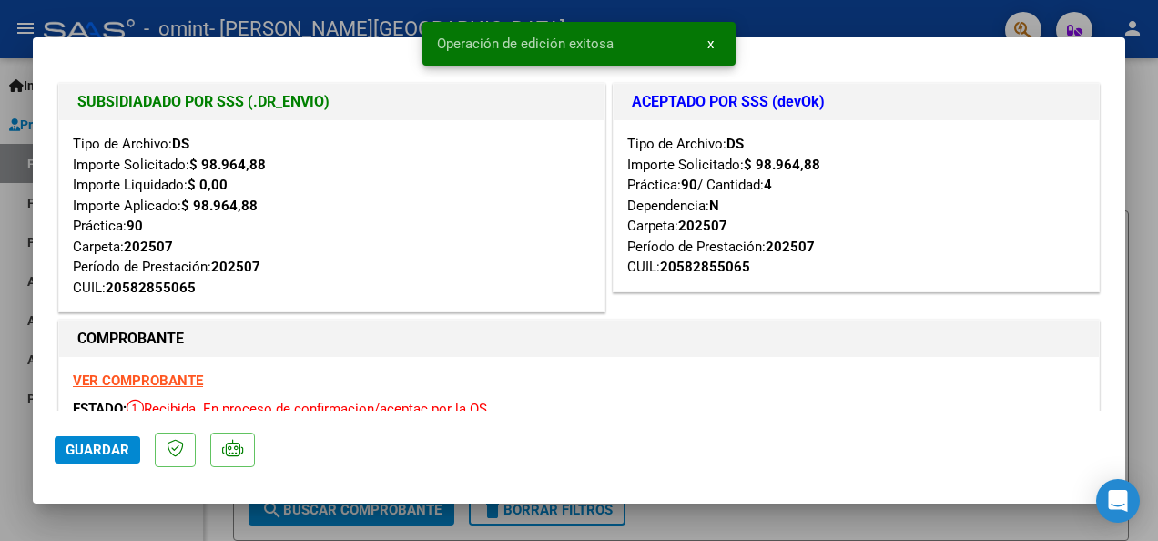
click at [713, 39] on span "x" at bounding box center [710, 44] width 6 height 16
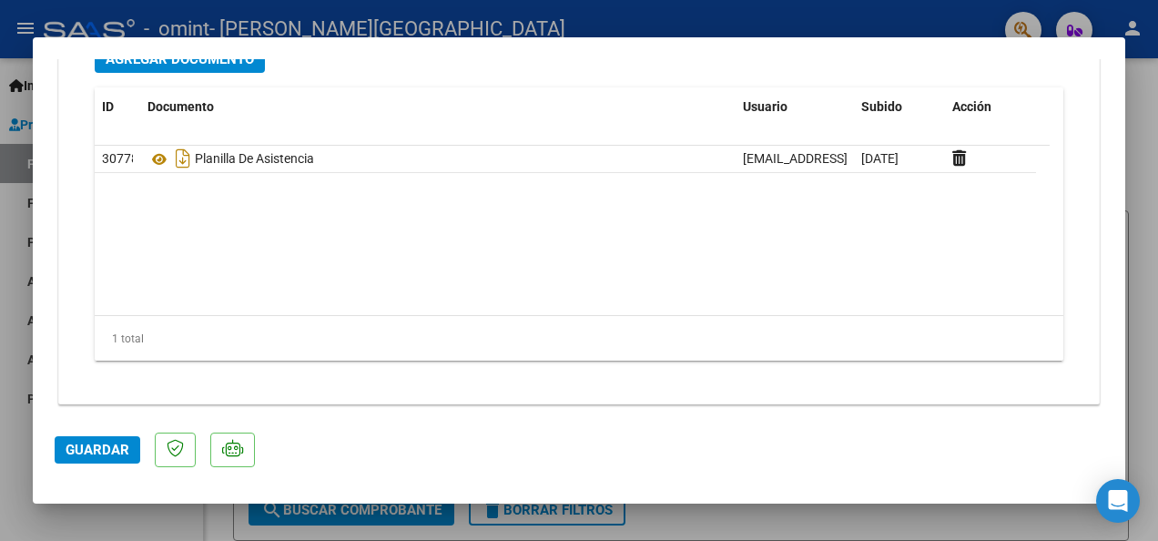
scroll to position [1826, 0]
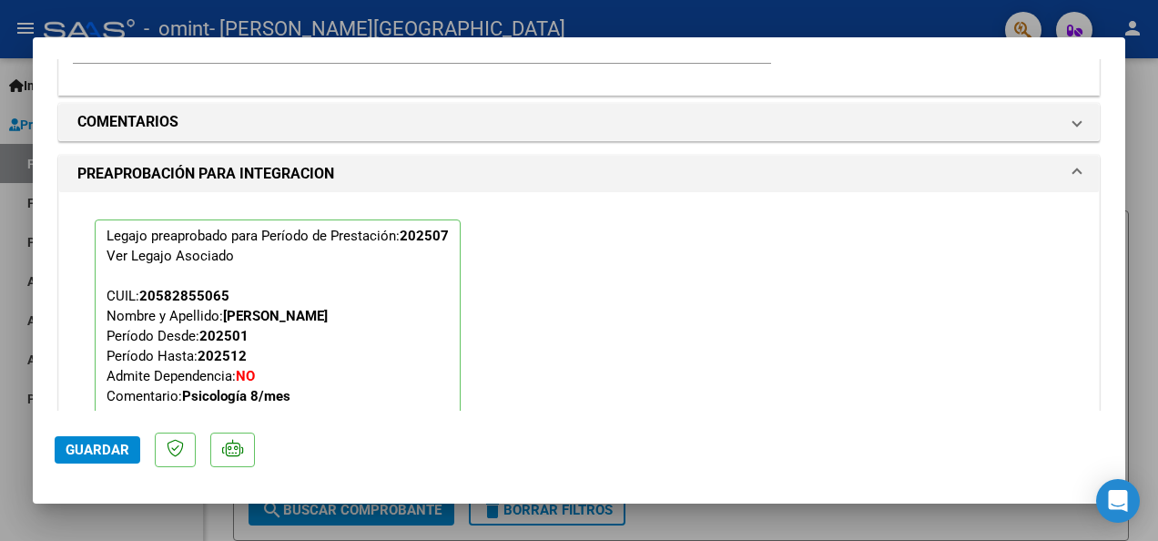
click at [1073, 173] on span at bounding box center [1076, 174] width 7 height 22
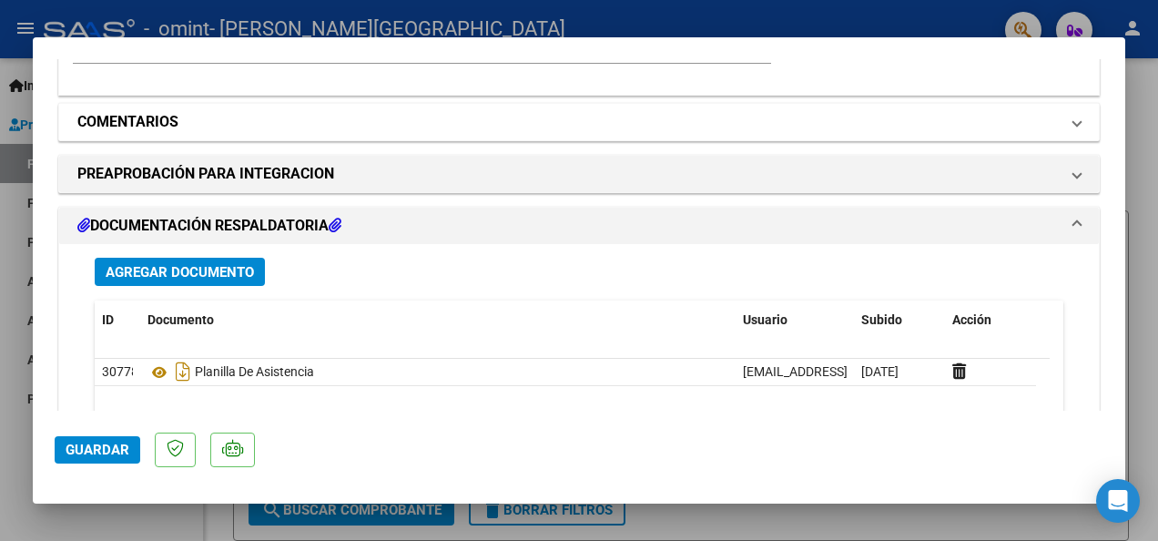
click at [1058, 126] on span "COMENTARIOS" at bounding box center [575, 122] width 996 height 22
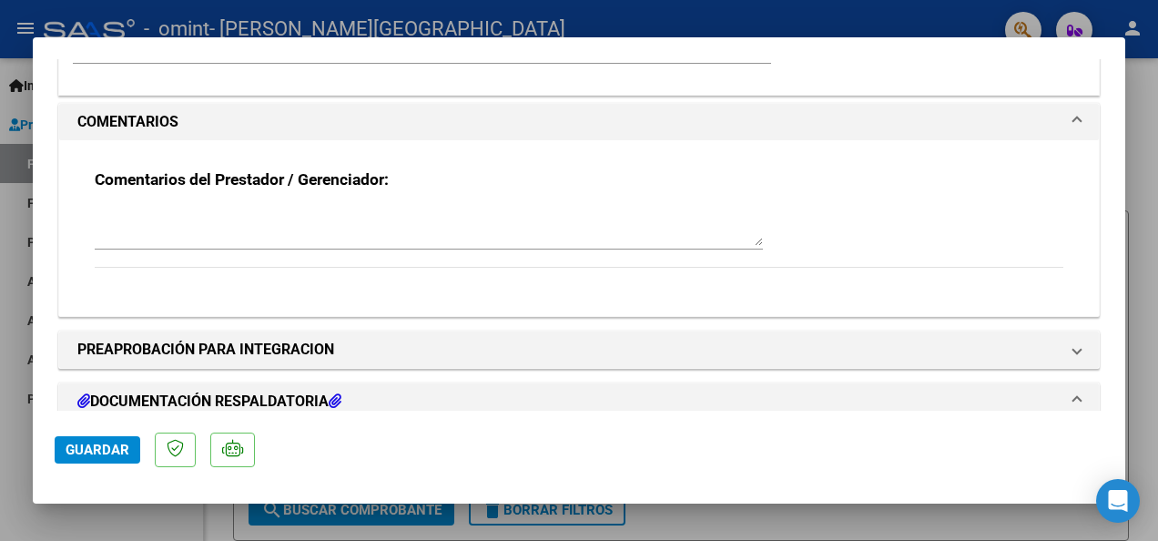
click at [1058, 126] on span "COMENTARIOS" at bounding box center [575, 122] width 996 height 22
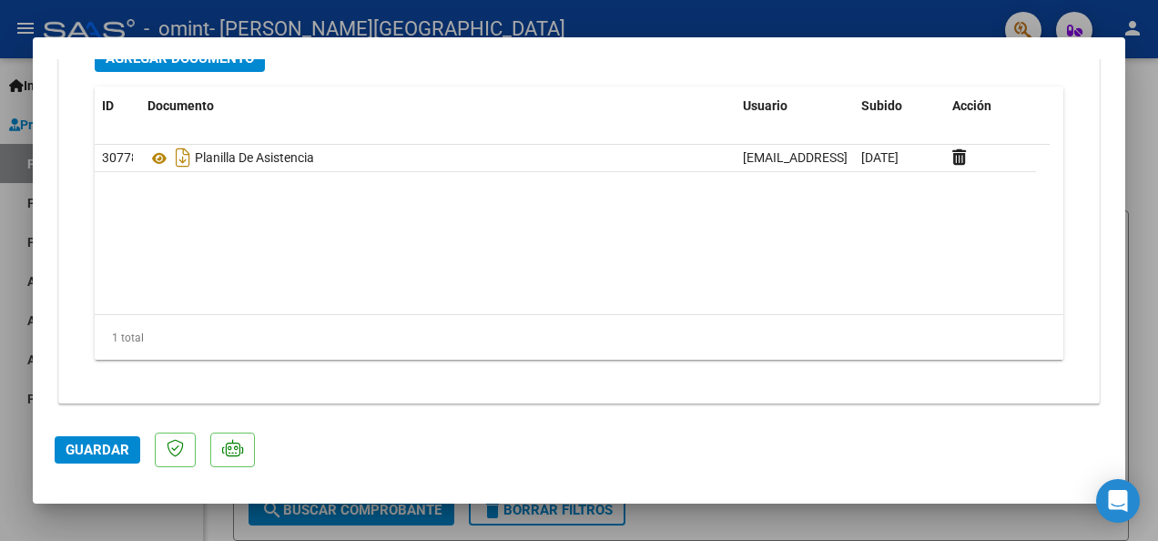
scroll to position [0, 0]
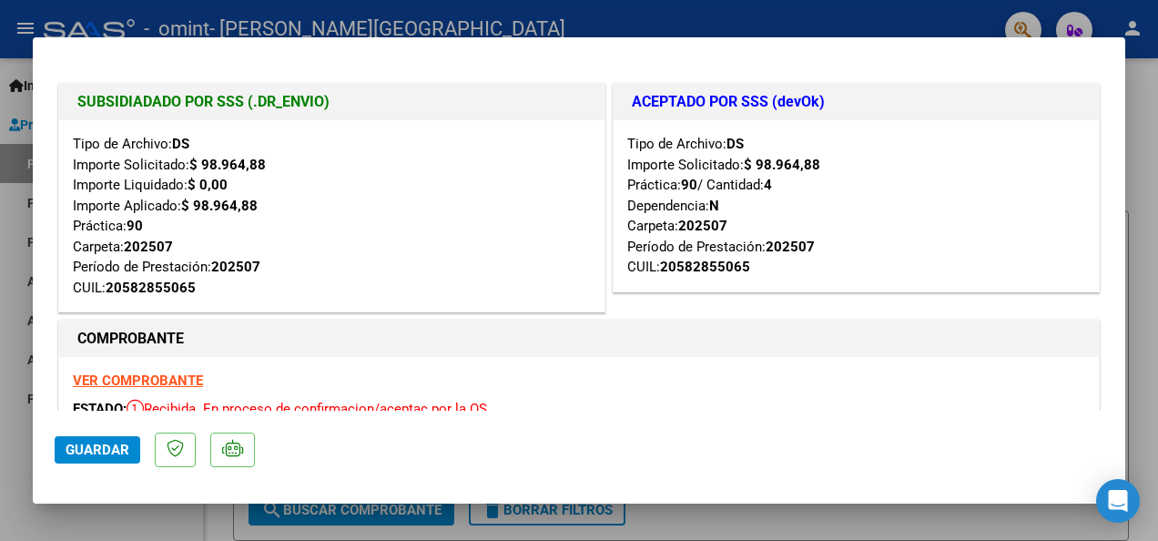
click at [903, 13] on div at bounding box center [579, 270] width 1158 height 541
type input "$ 0,00"
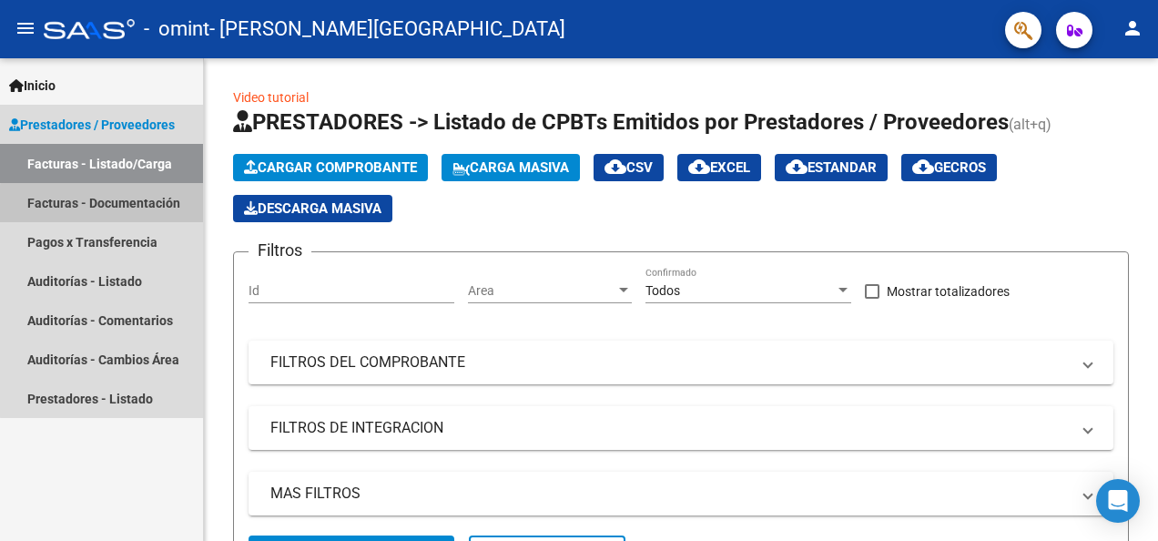
click at [106, 204] on link "Facturas - Documentación" at bounding box center [101, 202] width 203 height 39
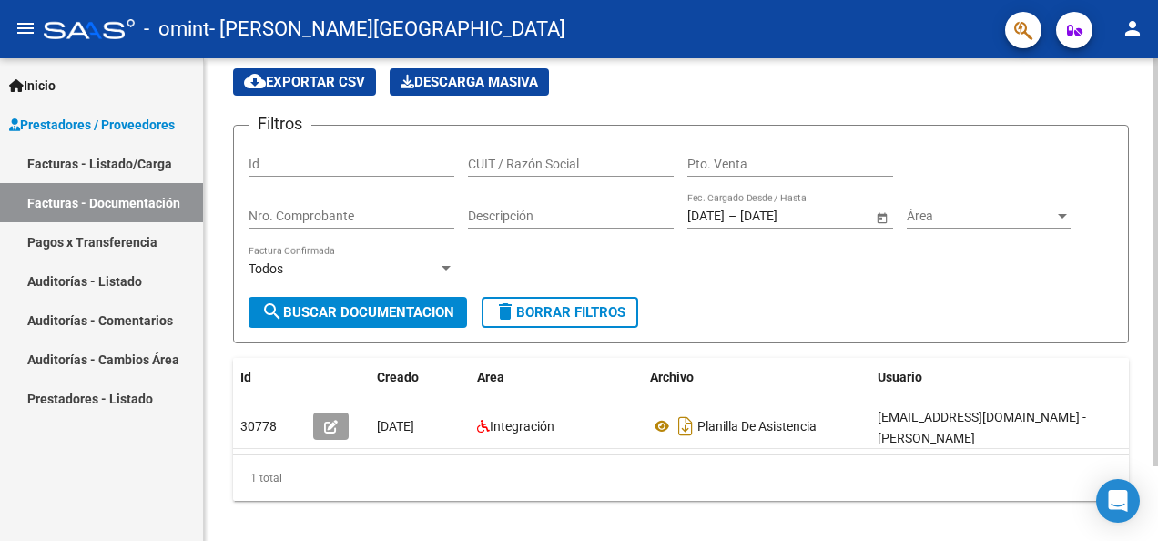
scroll to position [75, 0]
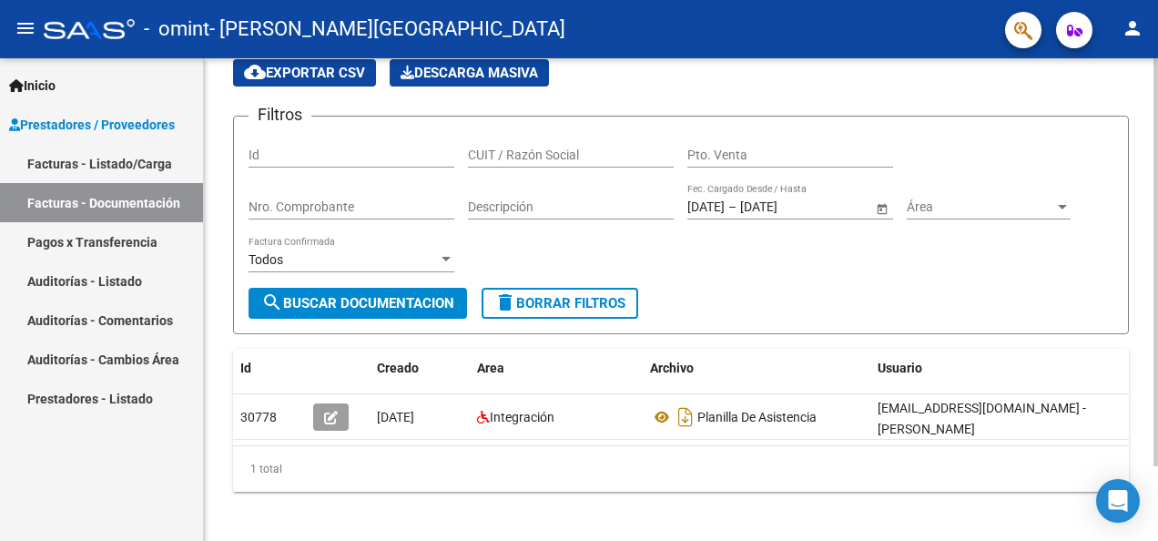
click at [1154, 200] on div at bounding box center [1156, 329] width 5 height 408
click at [492, 433] on datatable-body "30778 [DATE] Integración Planilla De Asistencia [EMAIL_ADDRESS][DOMAIN_NAME] - …" at bounding box center [681, 419] width 896 height 51
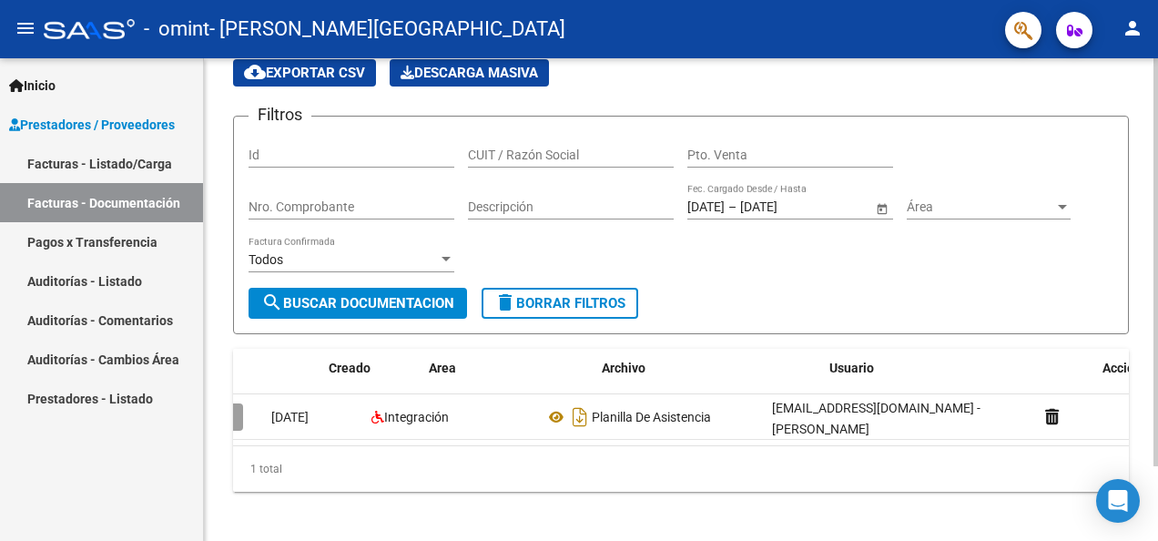
scroll to position [0, 0]
